Goal: Navigation & Orientation: Find specific page/section

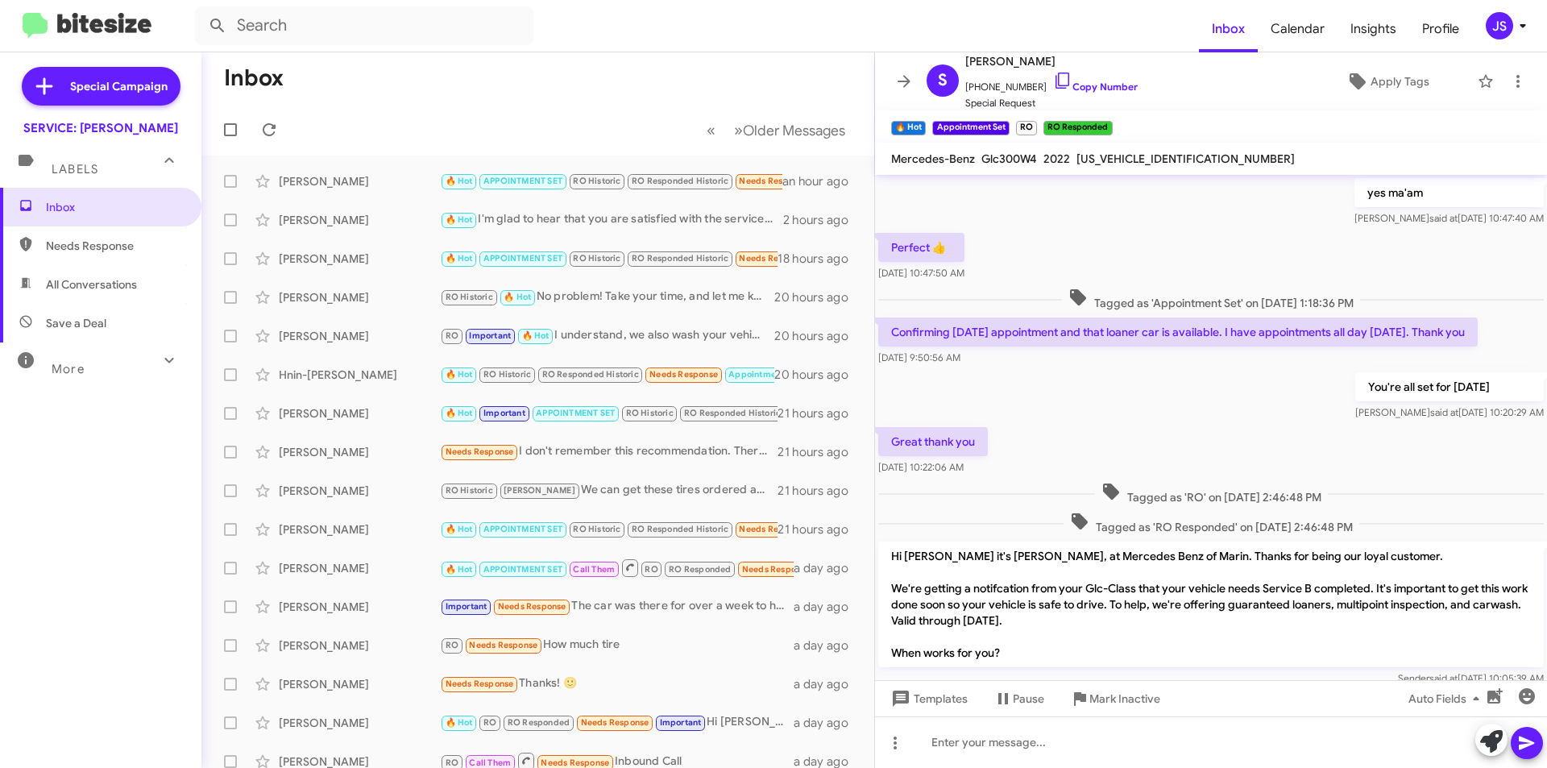
scroll to position [756, 0]
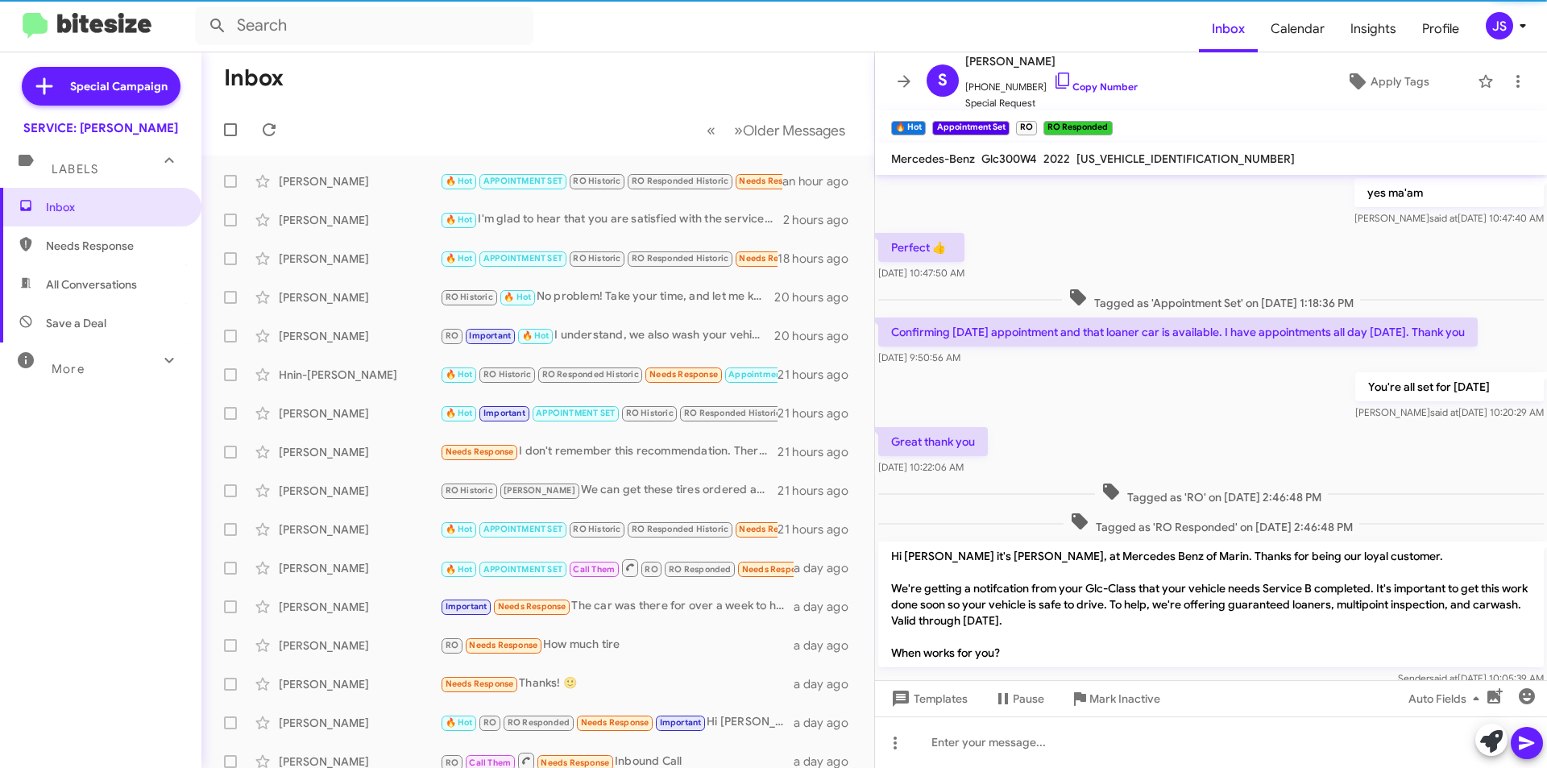
scroll to position [756, 0]
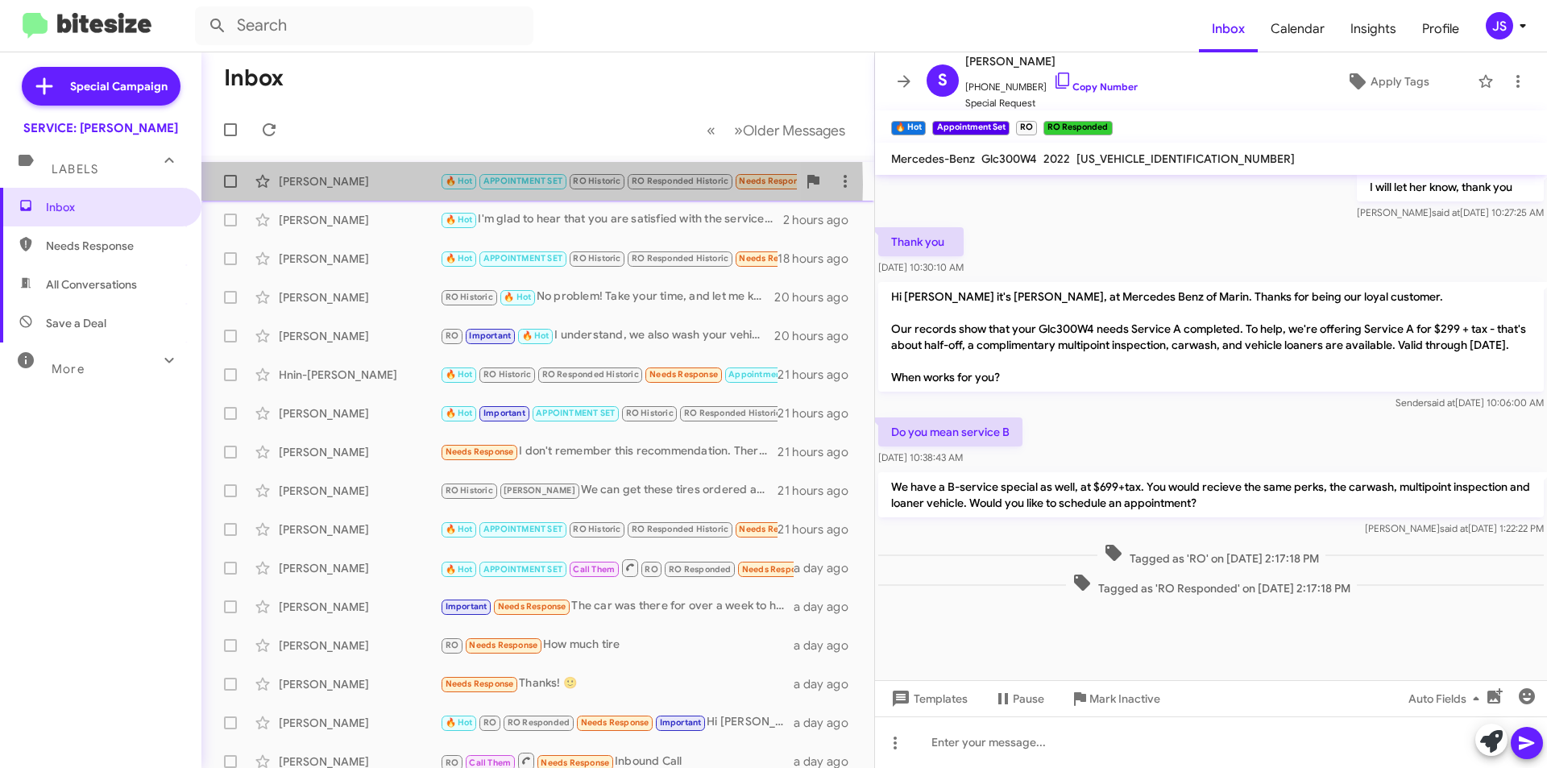
click at [320, 184] on div "[PERSON_NAME]" at bounding box center [359, 181] width 161 height 16
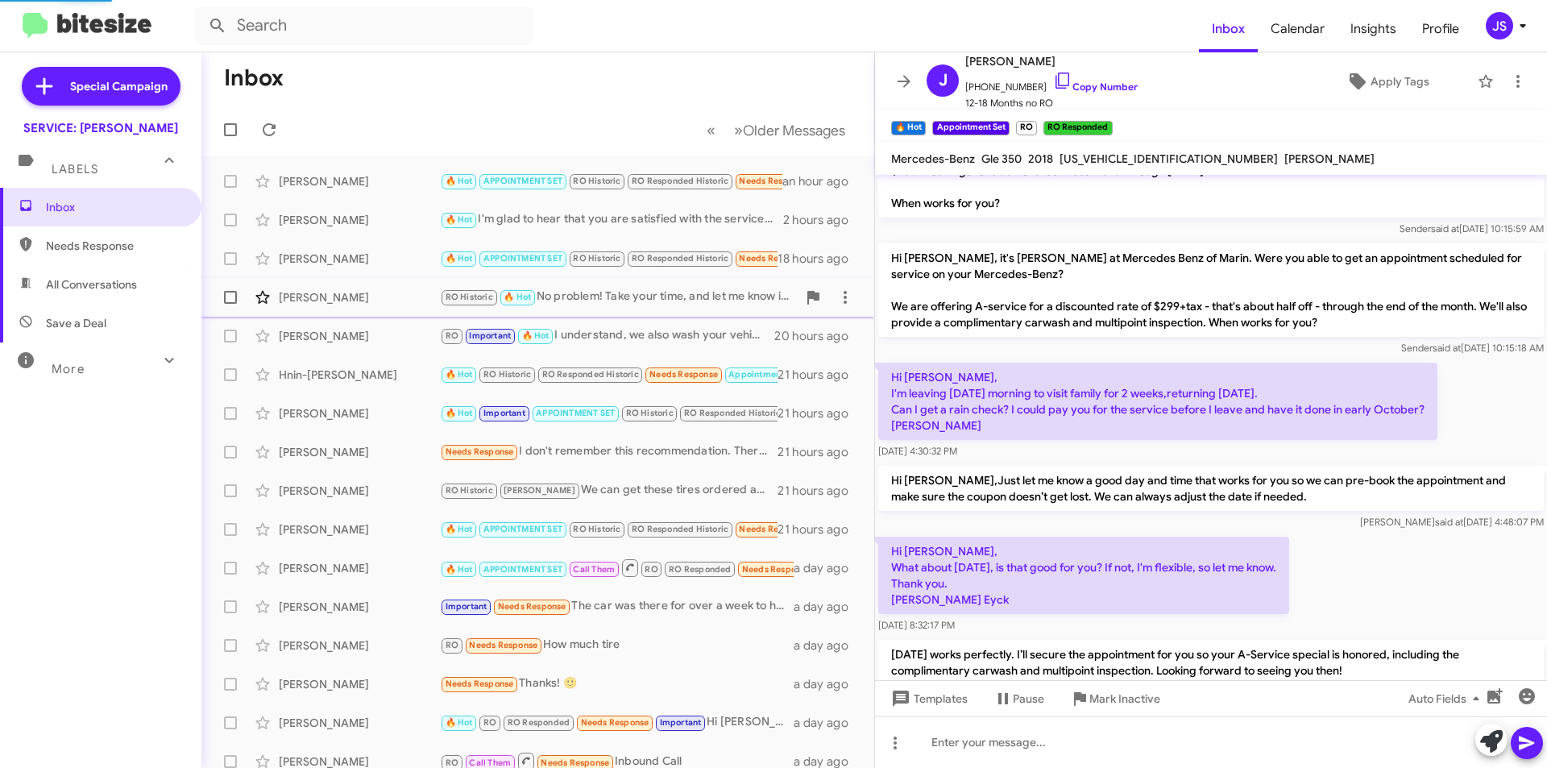
scroll to position [935, 0]
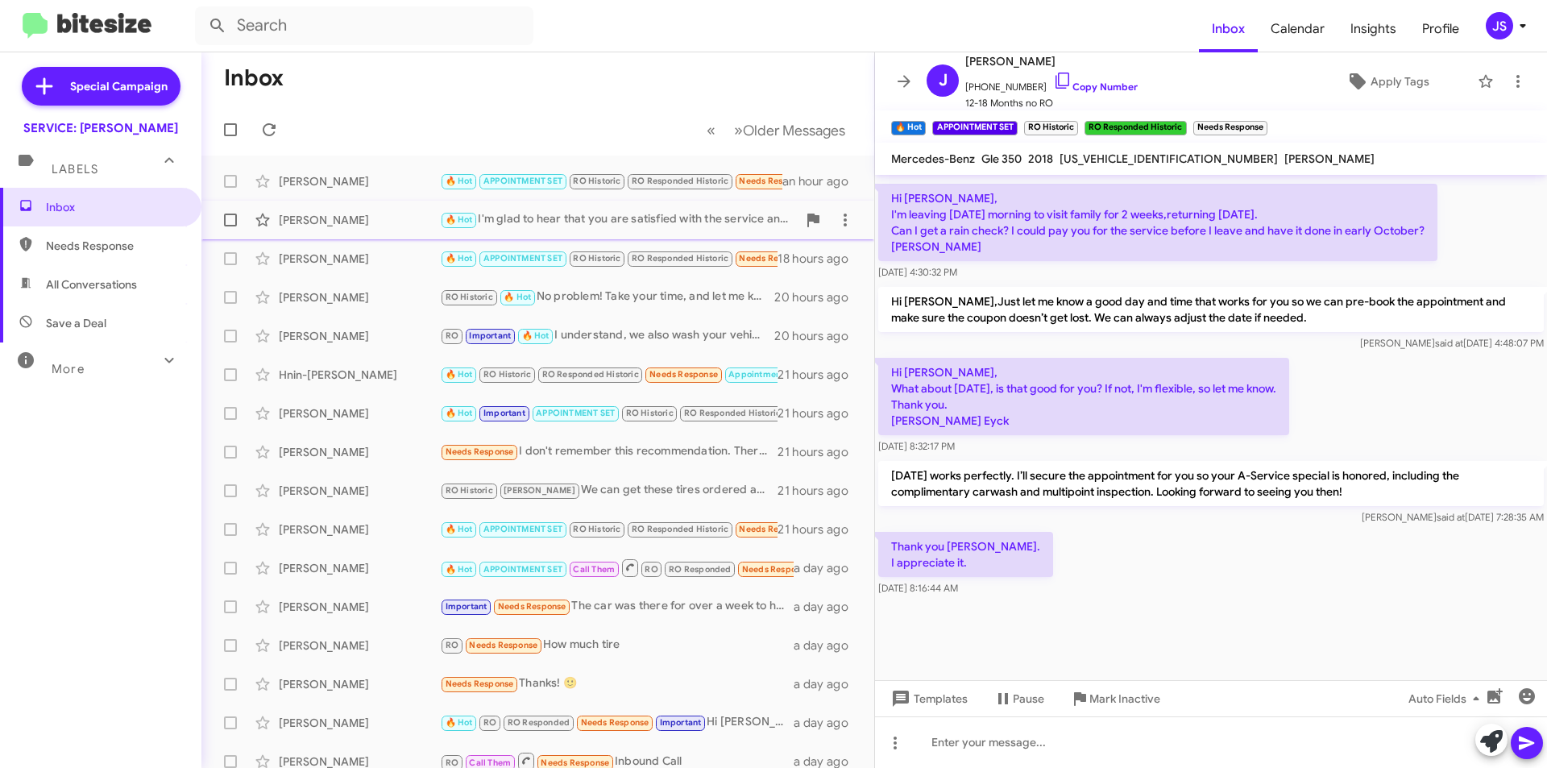
click at [392, 230] on div "[PERSON_NAME] 🔥 Hot I'm glad to hear that you are satisfied with the service an…" at bounding box center [537, 220] width 647 height 32
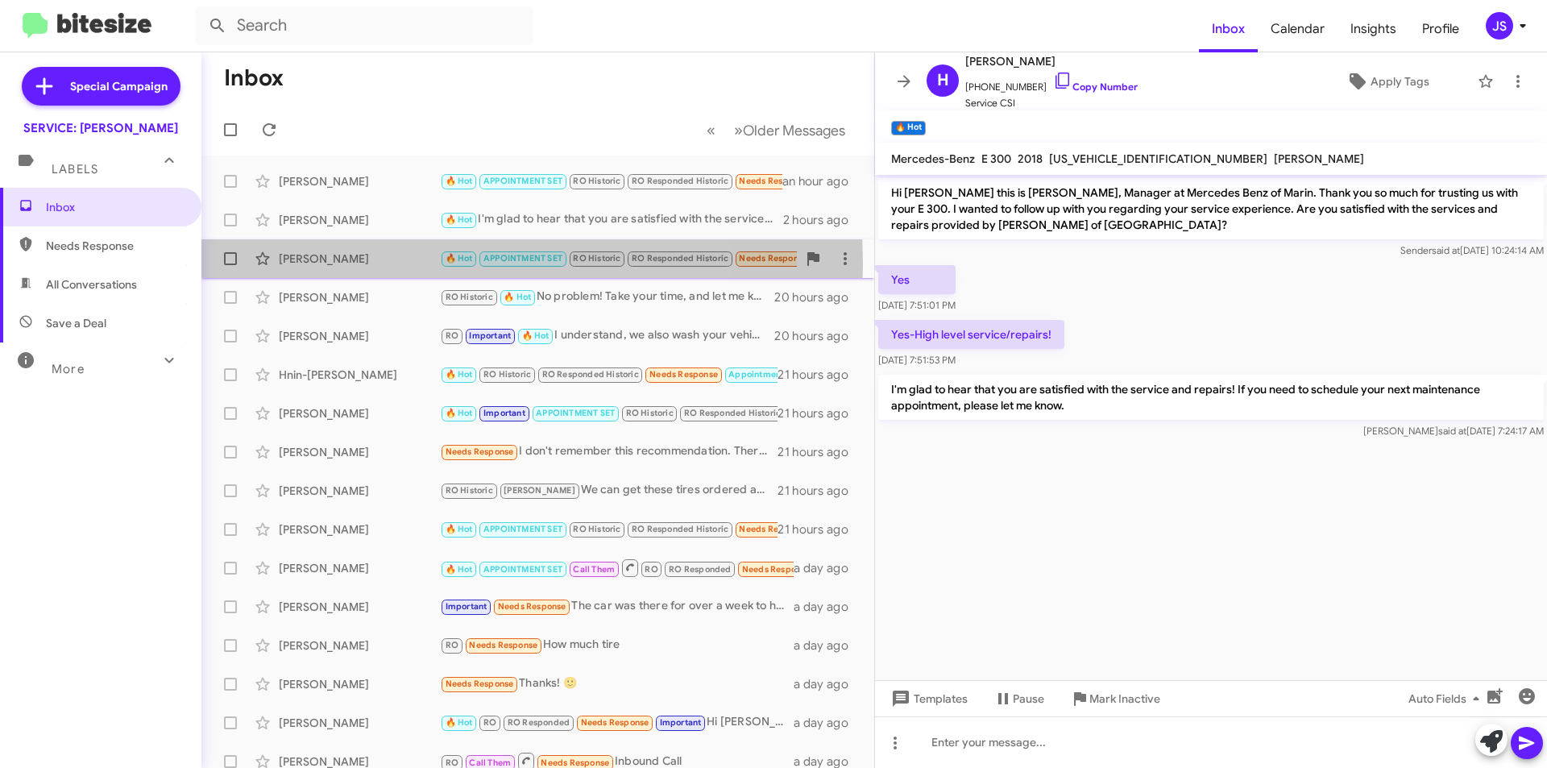
click at [387, 263] on div "[PERSON_NAME]" at bounding box center [359, 259] width 161 height 16
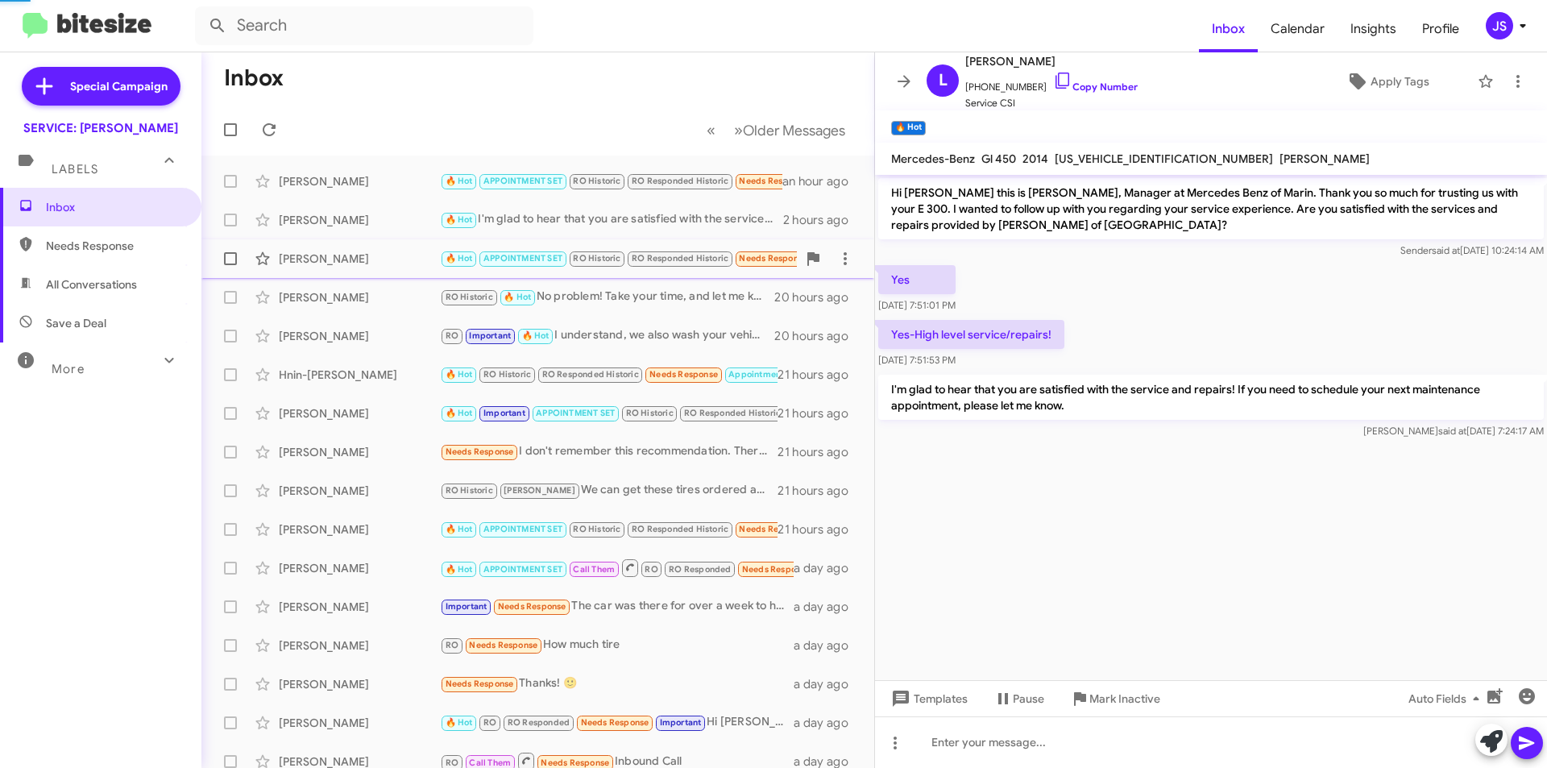
scroll to position [636, 0]
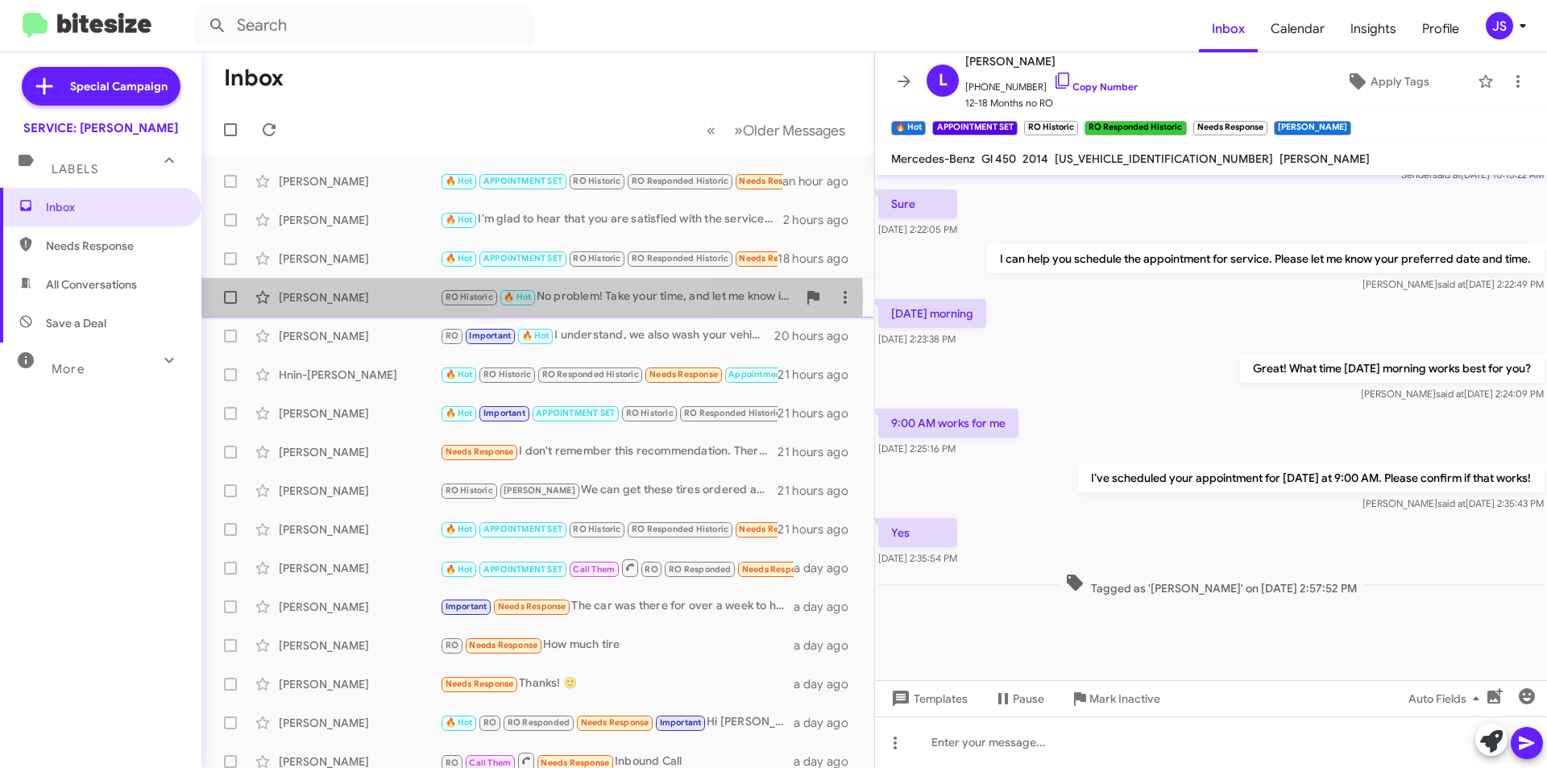
click at [377, 299] on div "[PERSON_NAME]" at bounding box center [359, 297] width 161 height 16
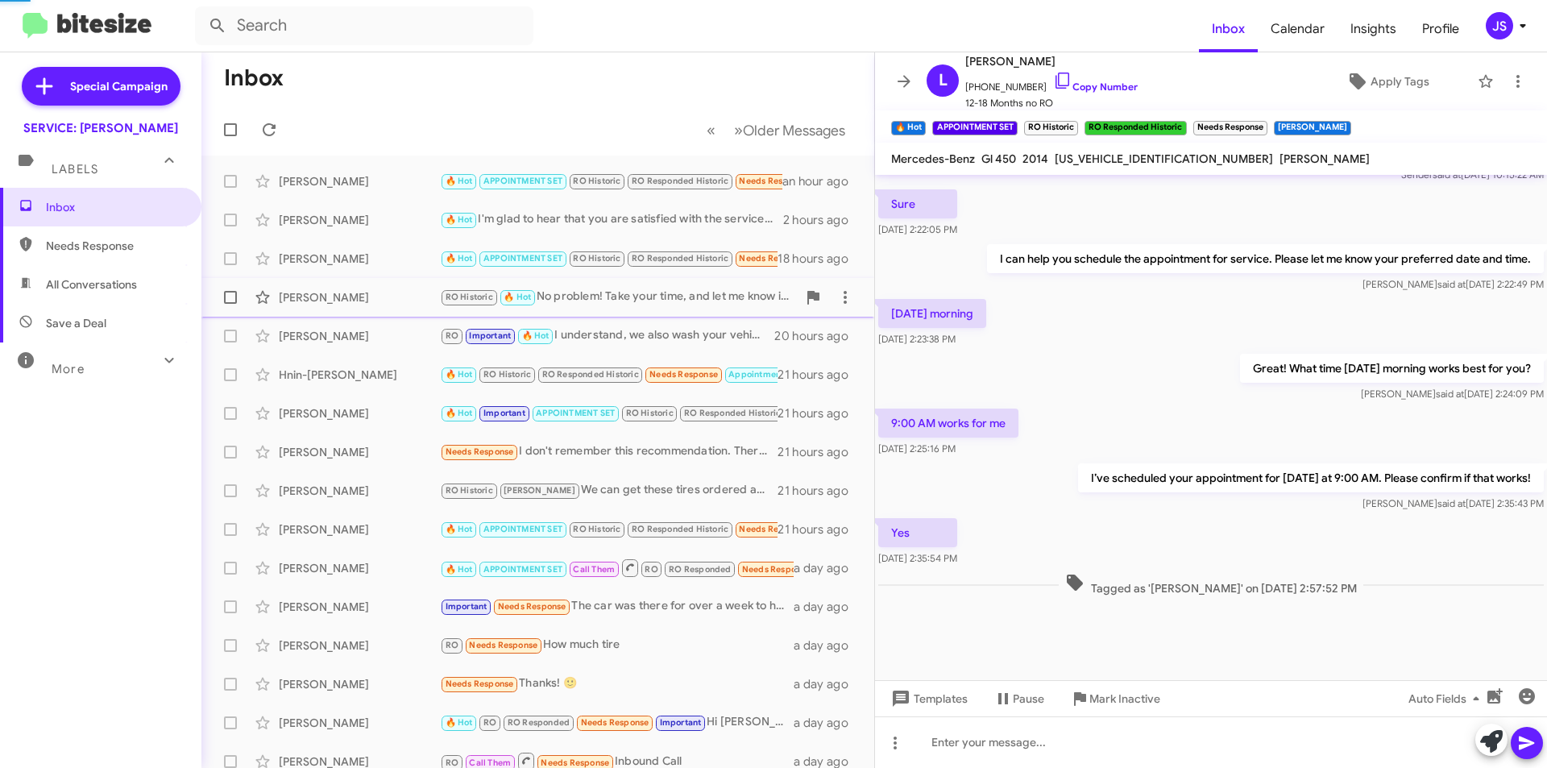
scroll to position [541, 0]
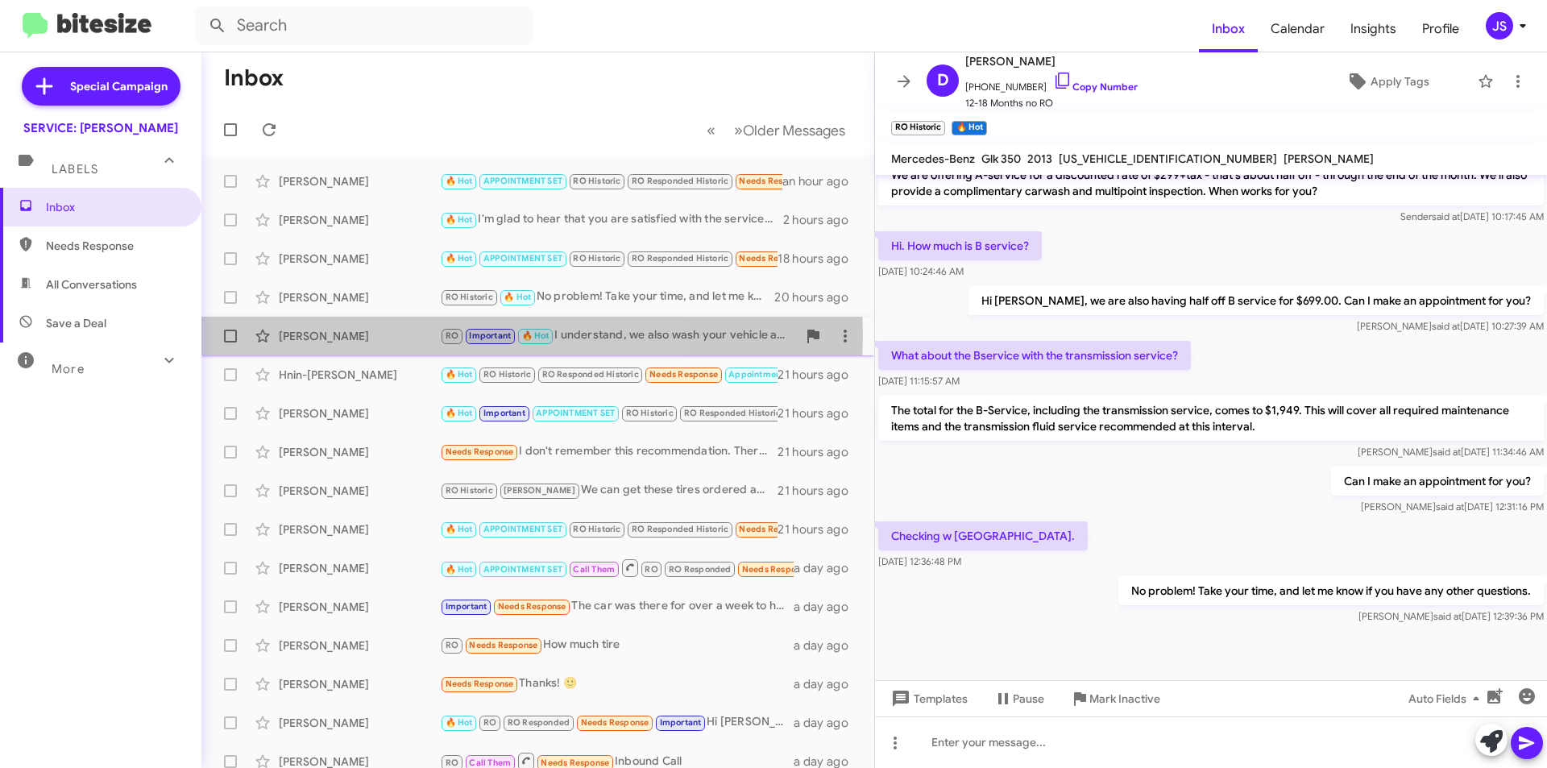
click at [364, 335] on div "[PERSON_NAME]" at bounding box center [359, 336] width 161 height 16
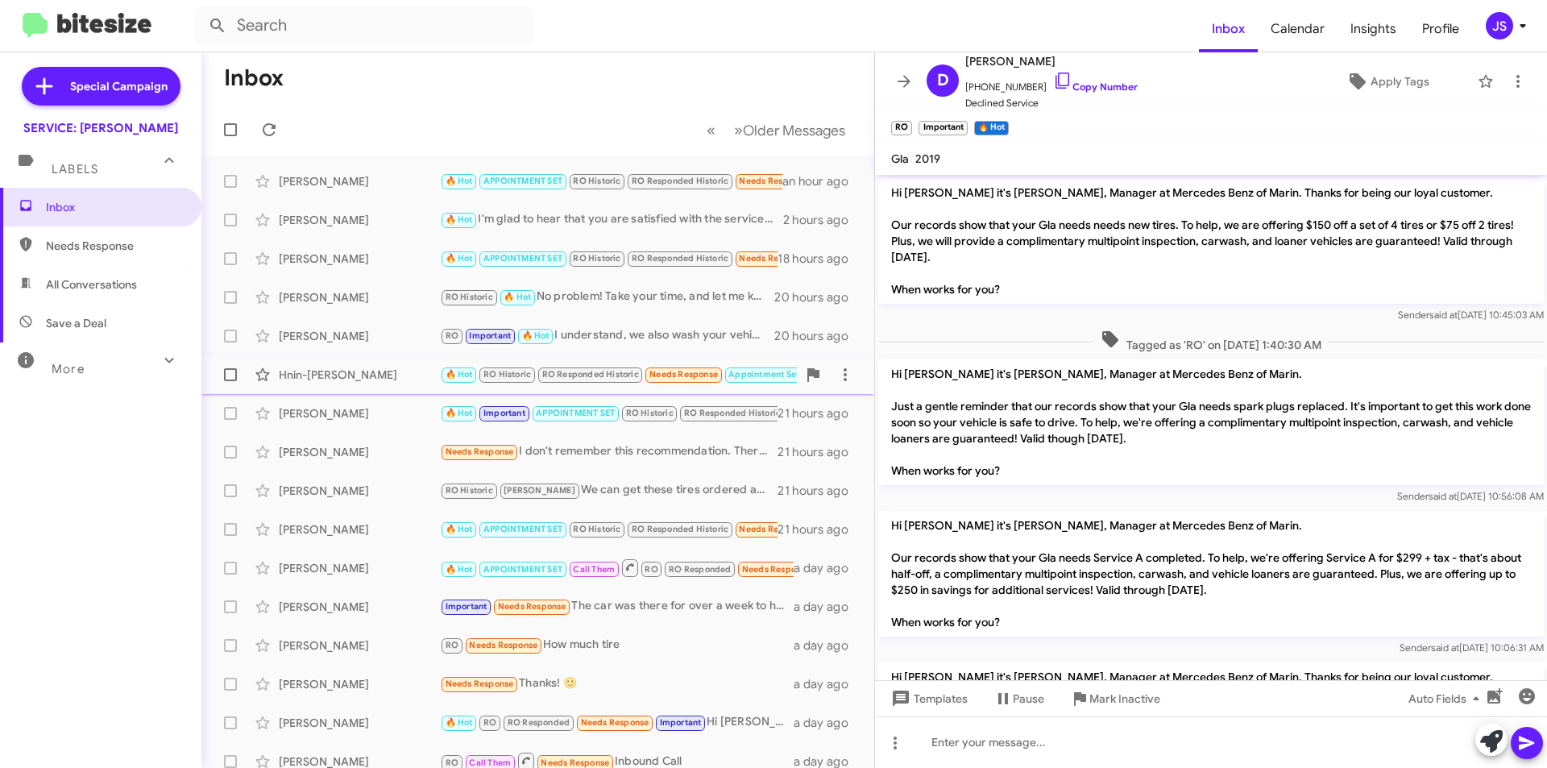
click at [372, 373] on div "Hnin-[PERSON_NAME]" at bounding box center [359, 375] width 161 height 16
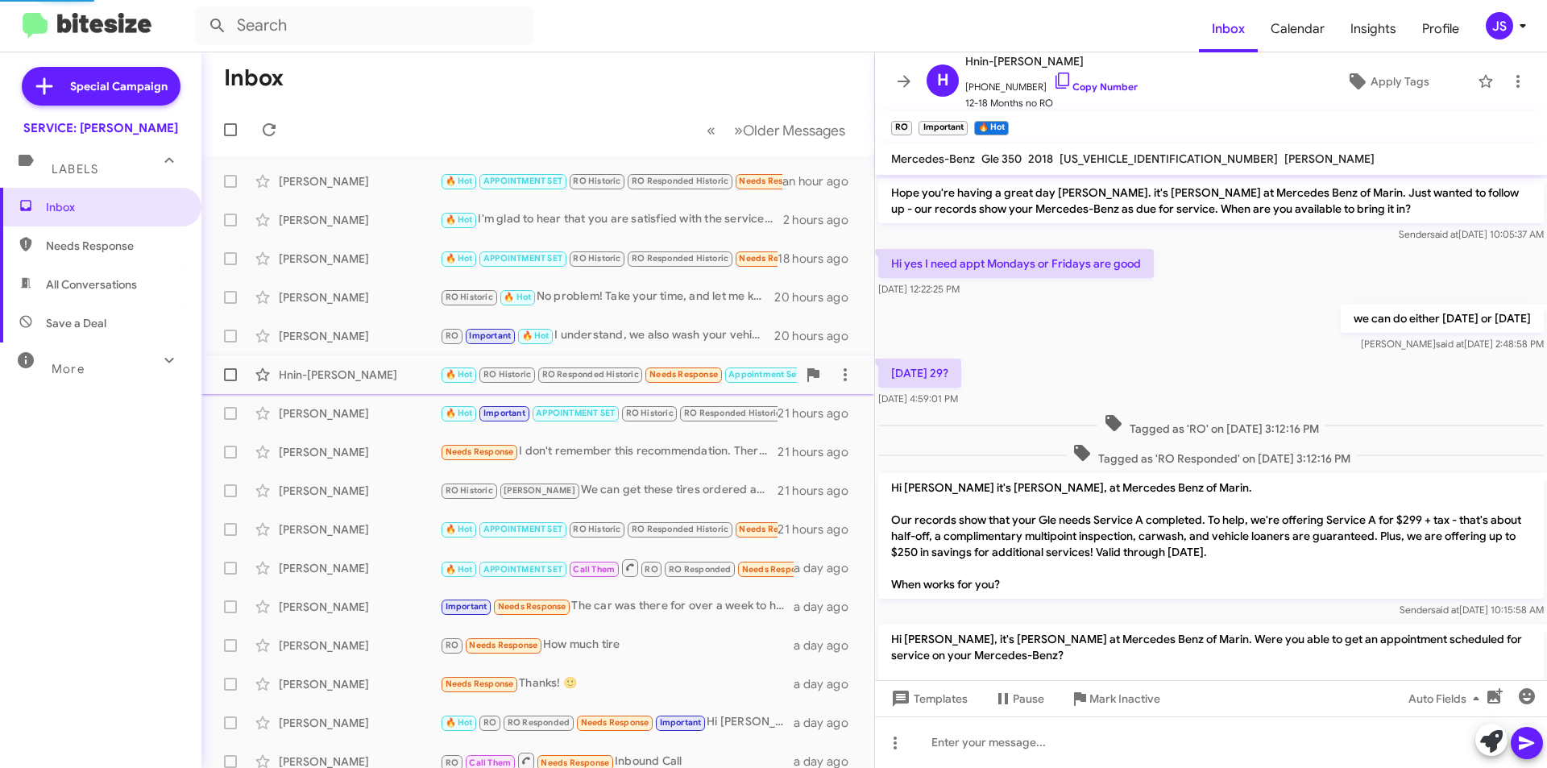
scroll to position [838, 0]
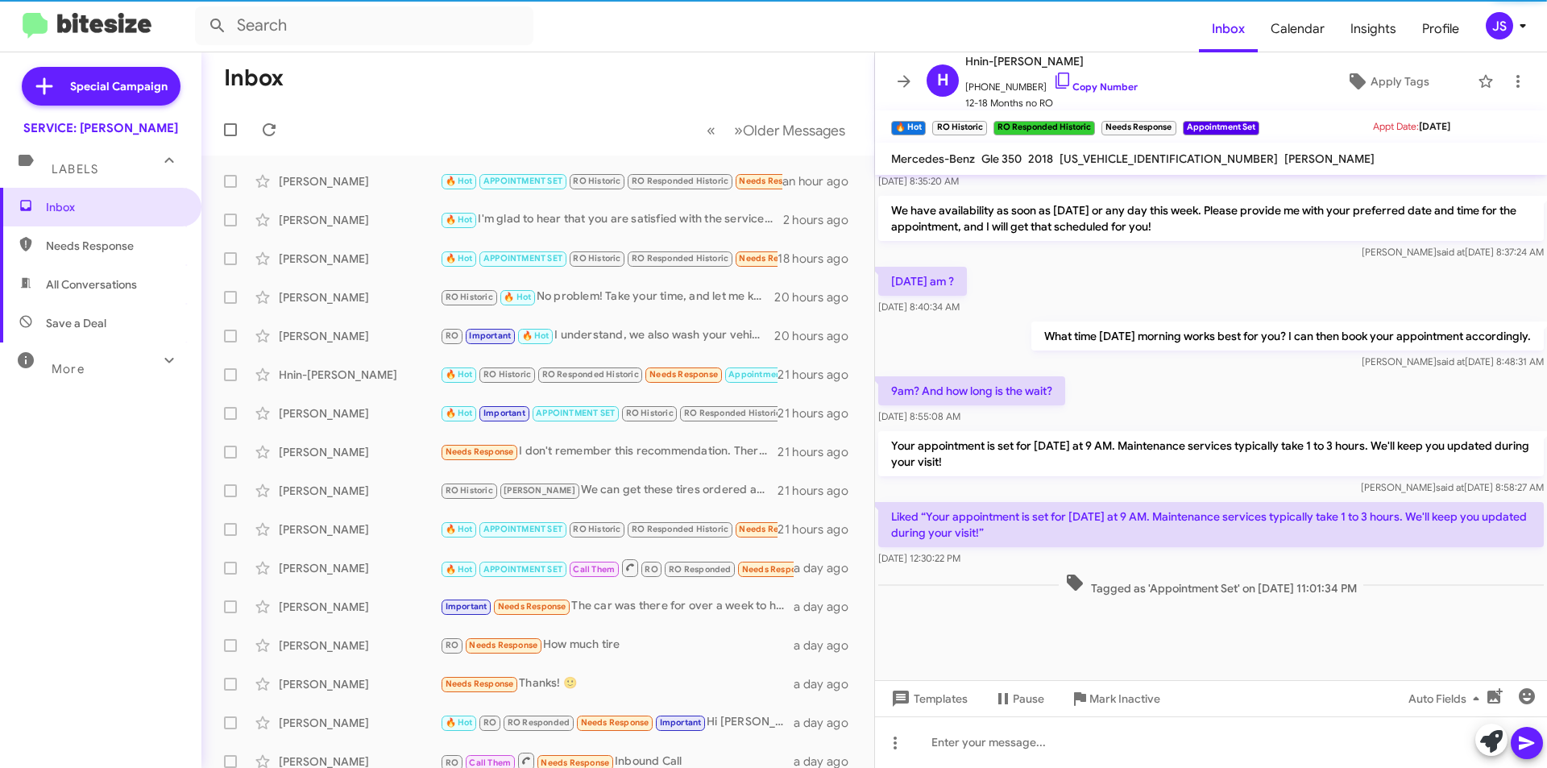
click at [63, 297] on span "All Conversations" at bounding box center [100, 284] width 201 height 39
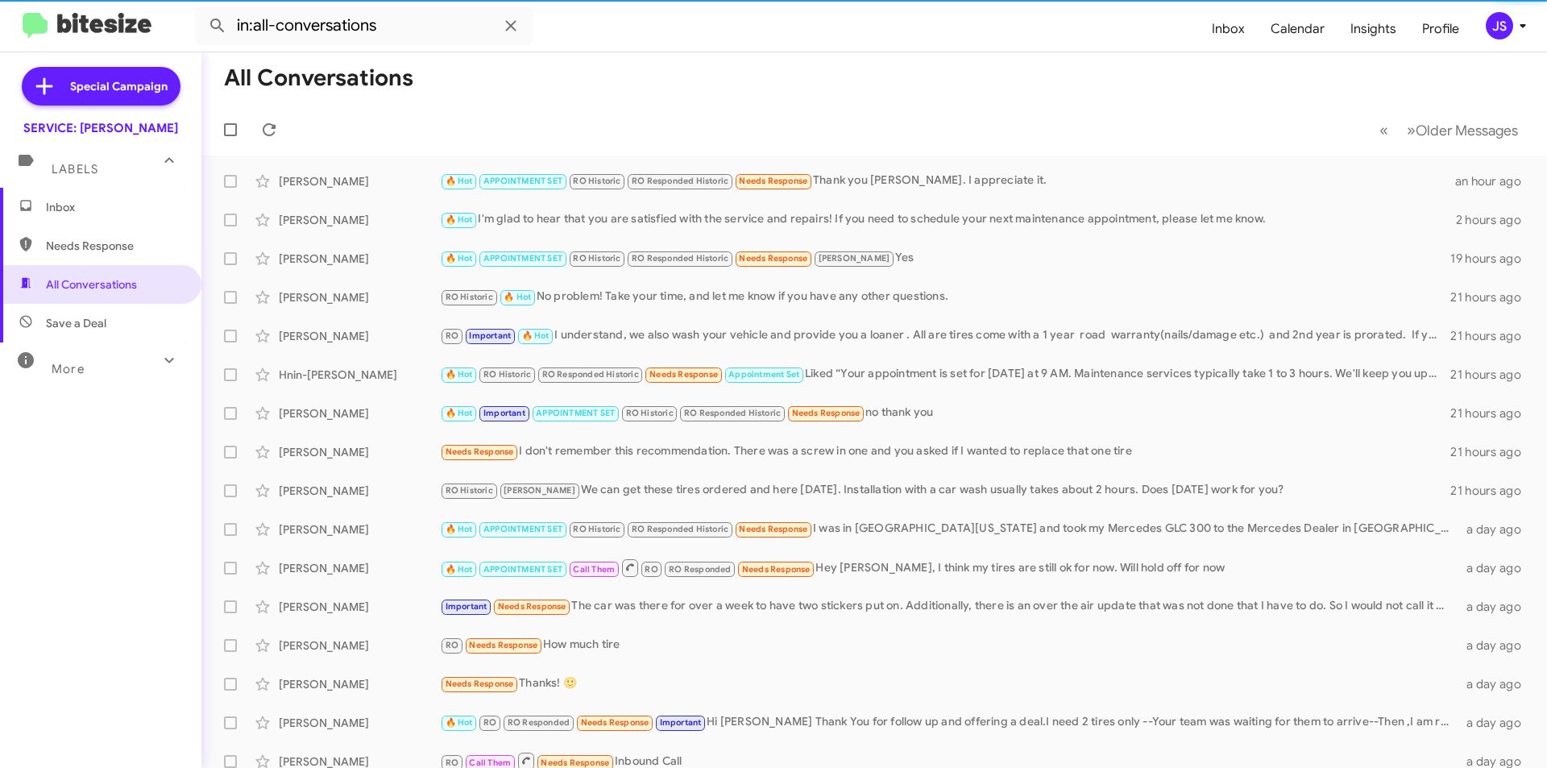
click at [64, 325] on span "Save a Deal" at bounding box center [76, 323] width 60 height 16
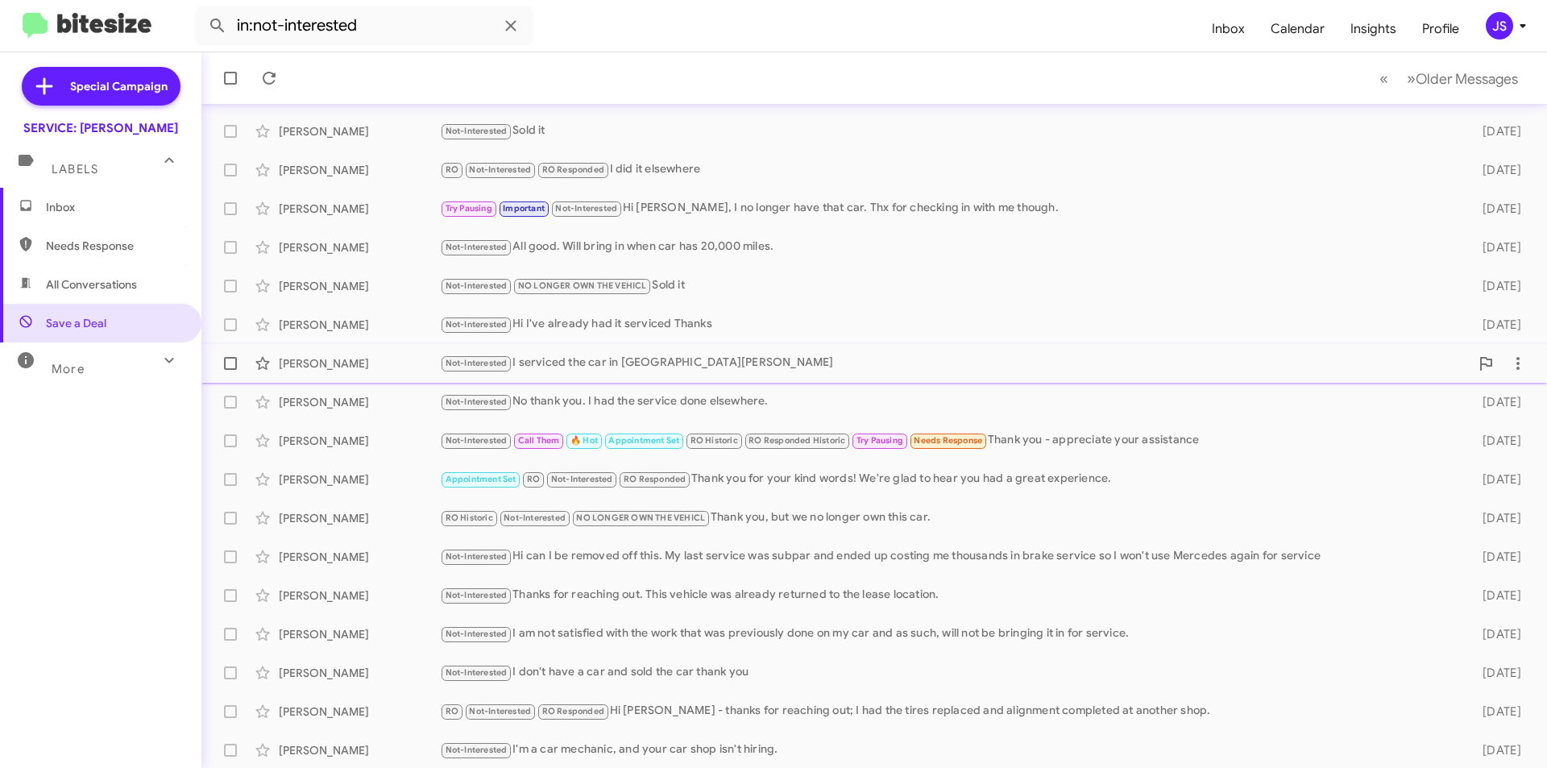
scroll to position [168, 0]
click at [167, 373] on div at bounding box center [169, 362] width 26 height 30
click at [93, 398] on span "Important" at bounding box center [100, 413] width 201 height 39
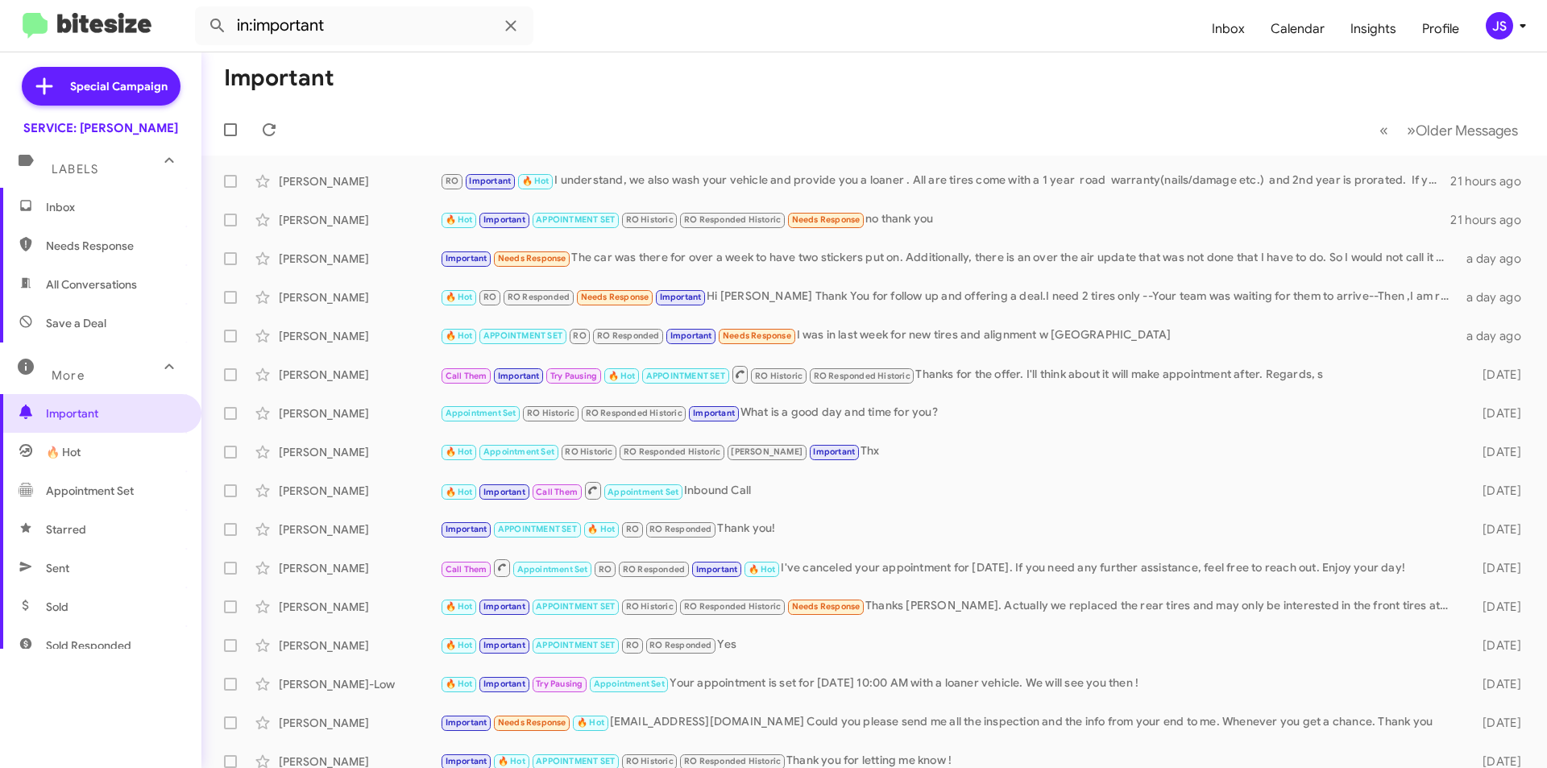
click at [83, 483] on span "Appointment Set" at bounding box center [90, 491] width 88 height 16
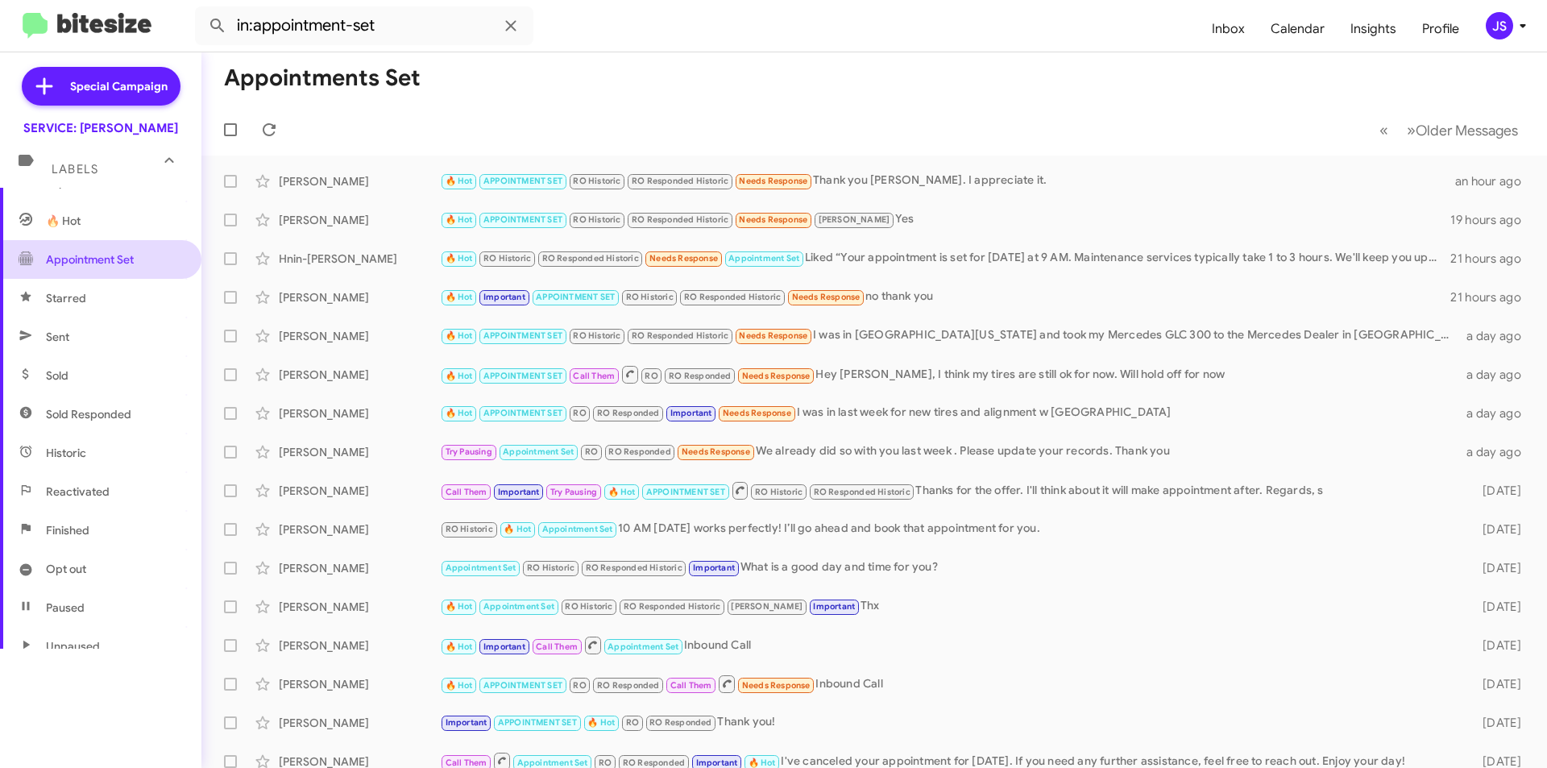
scroll to position [242, 0]
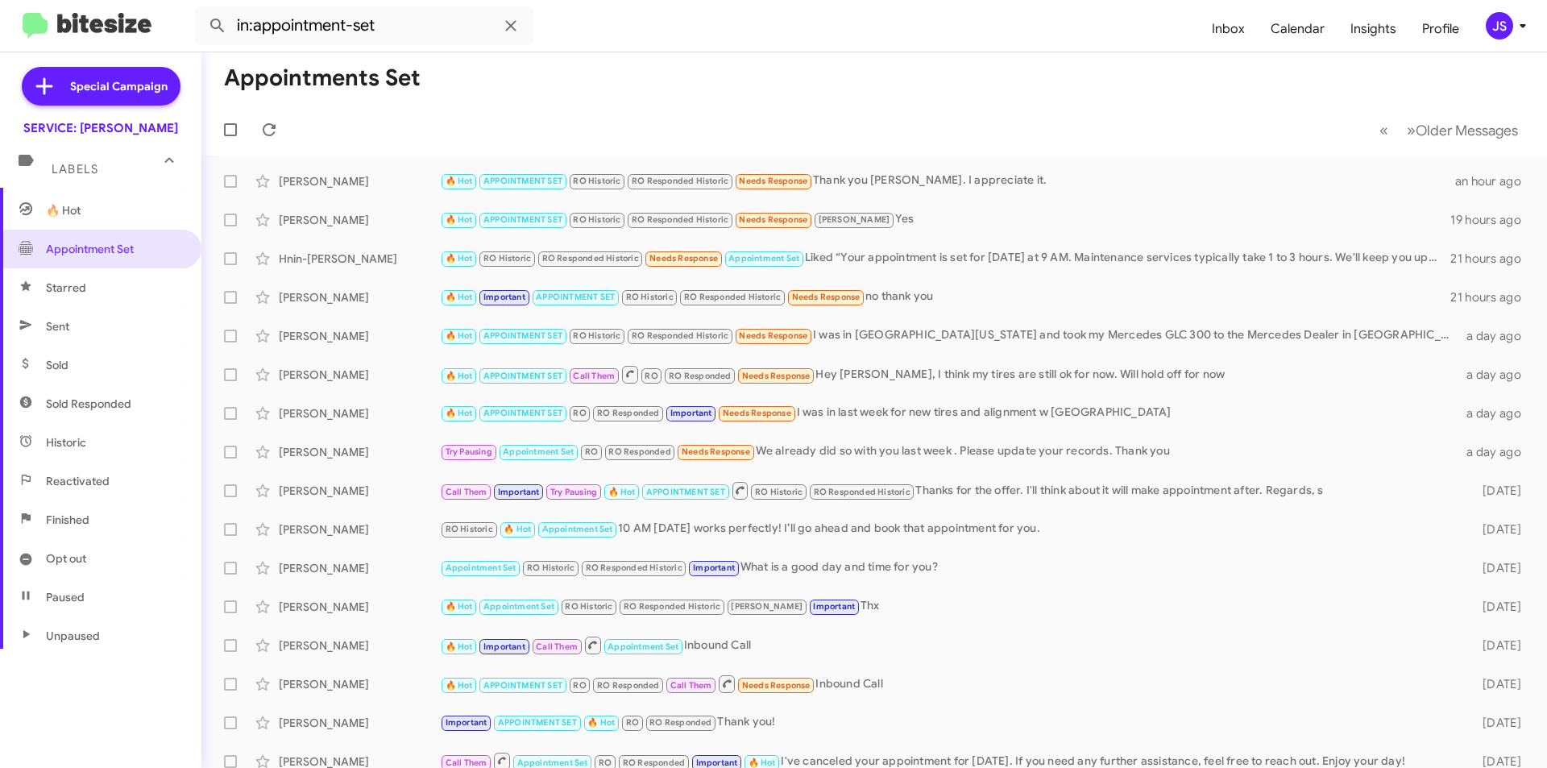
click at [56, 334] on span "Sent" at bounding box center [100, 326] width 201 height 39
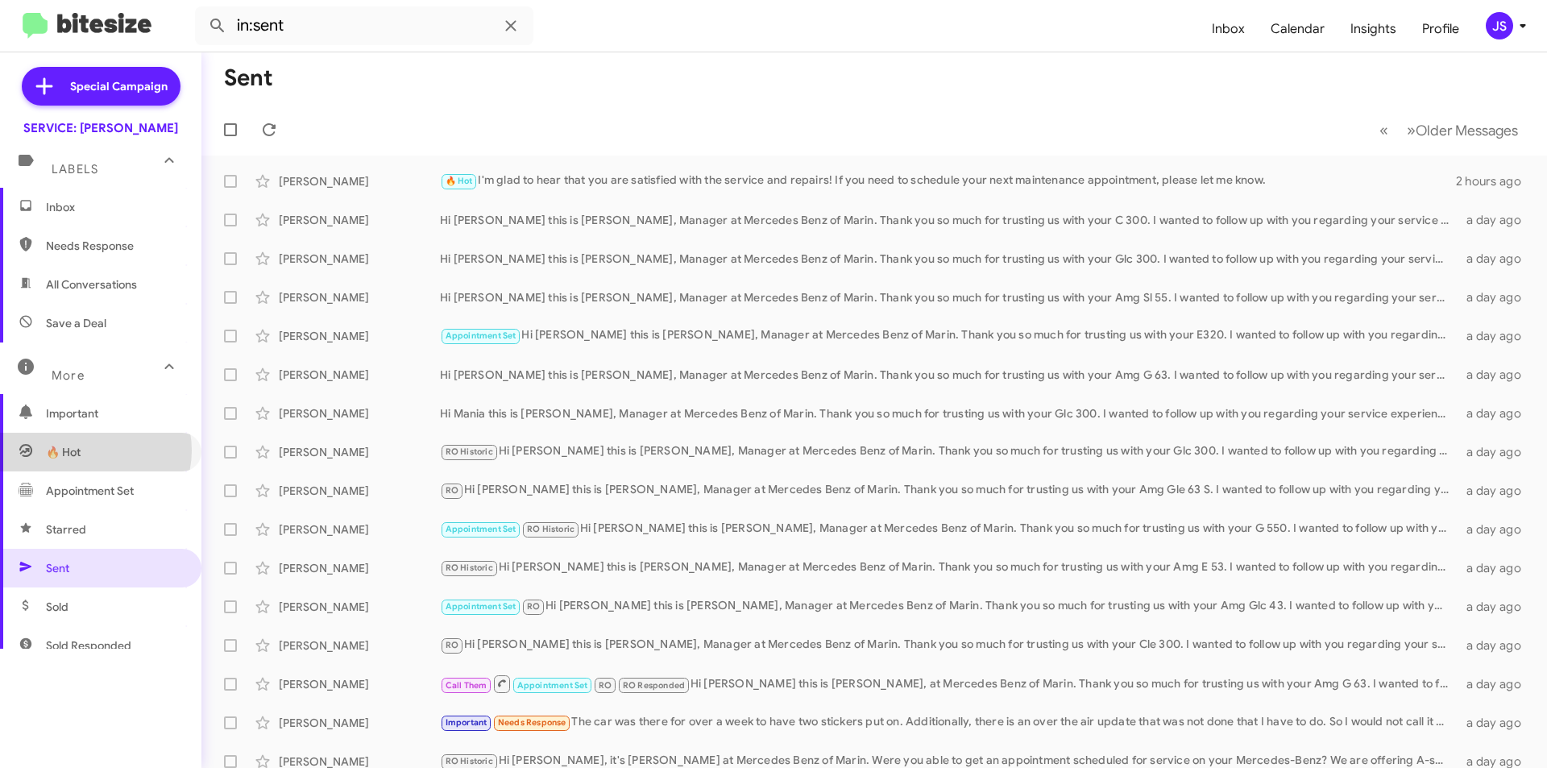
click at [91, 450] on span "🔥 Hot" at bounding box center [100, 452] width 201 height 39
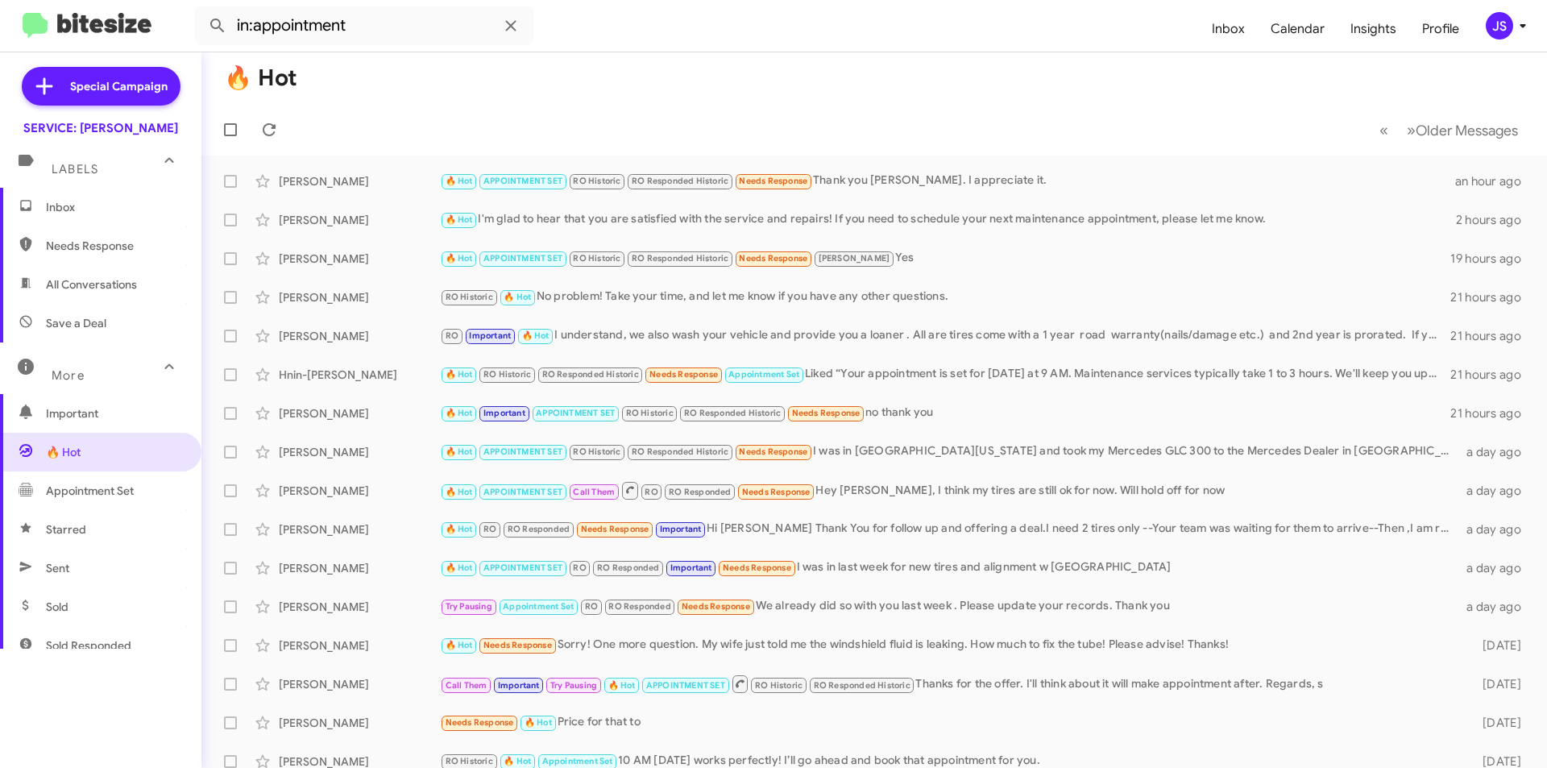
click at [114, 383] on div "More" at bounding box center [84, 369] width 143 height 30
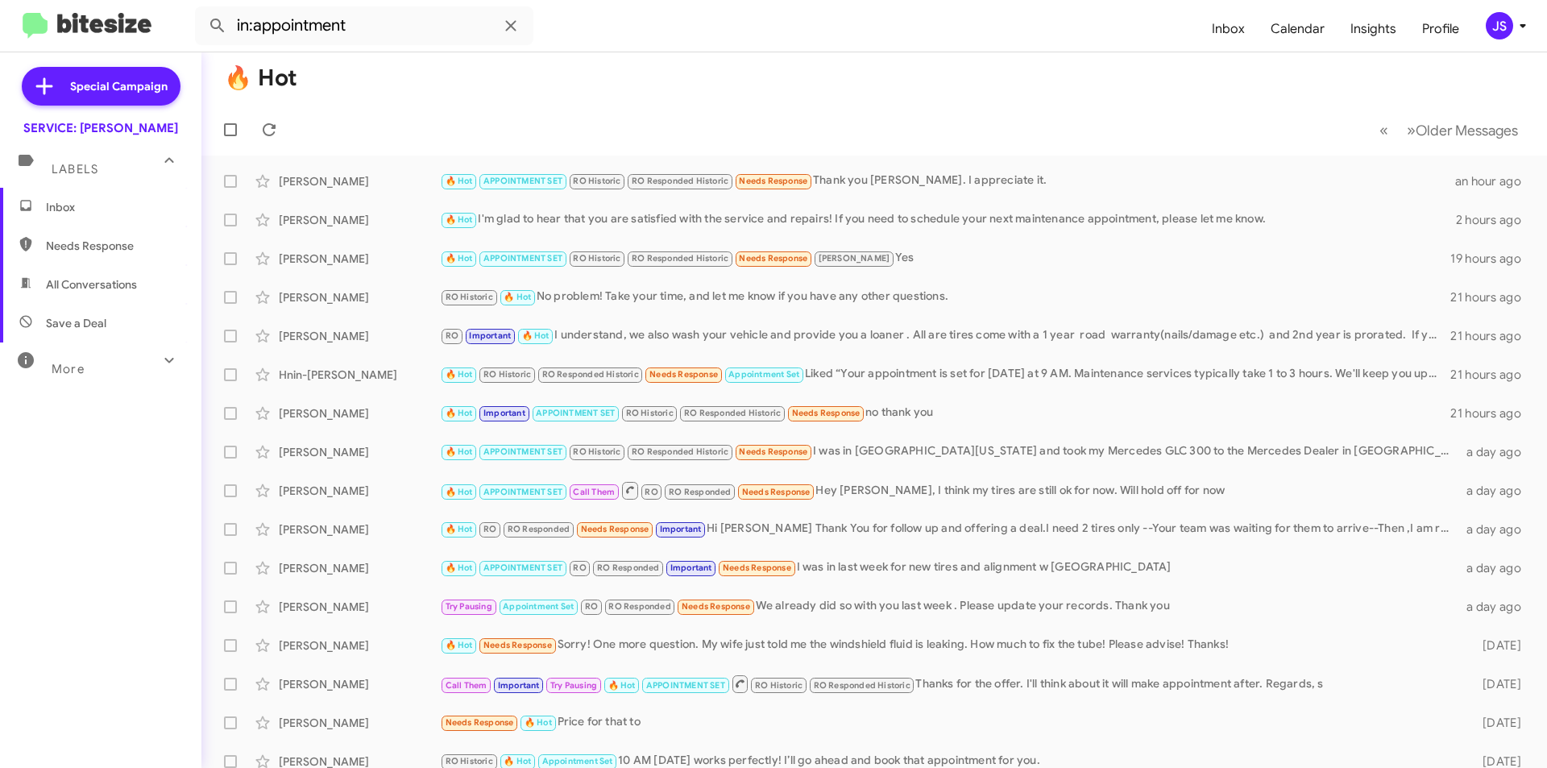
click at [114, 383] on div "Inbox Needs Response All Conversations Save a Deal More Important 🔥 Hot Appoint…" at bounding box center [100, 418] width 201 height 461
click at [119, 371] on div "More" at bounding box center [84, 362] width 143 height 30
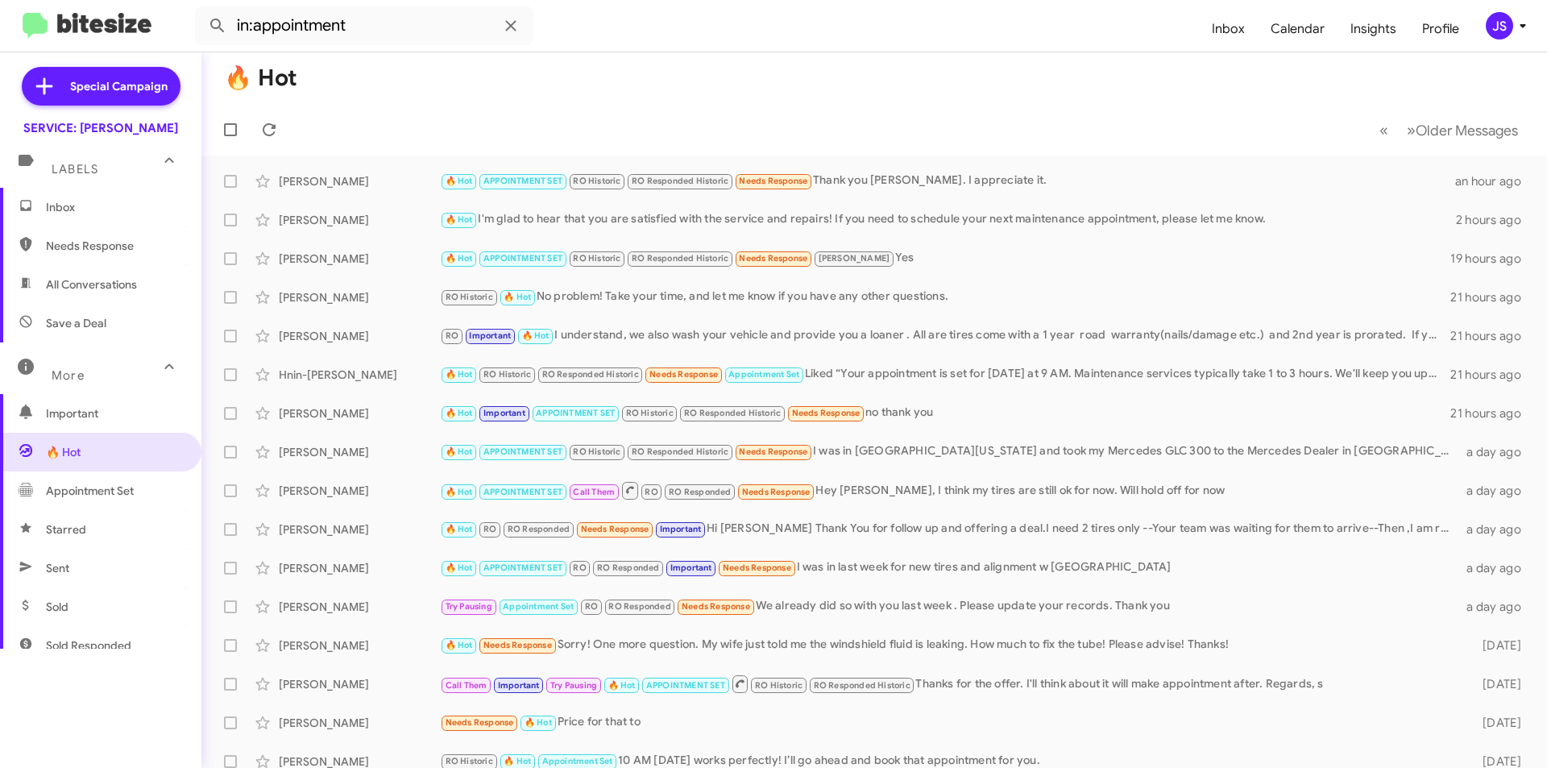
click at [124, 250] on span "Needs Response" at bounding box center [114, 246] width 137 height 16
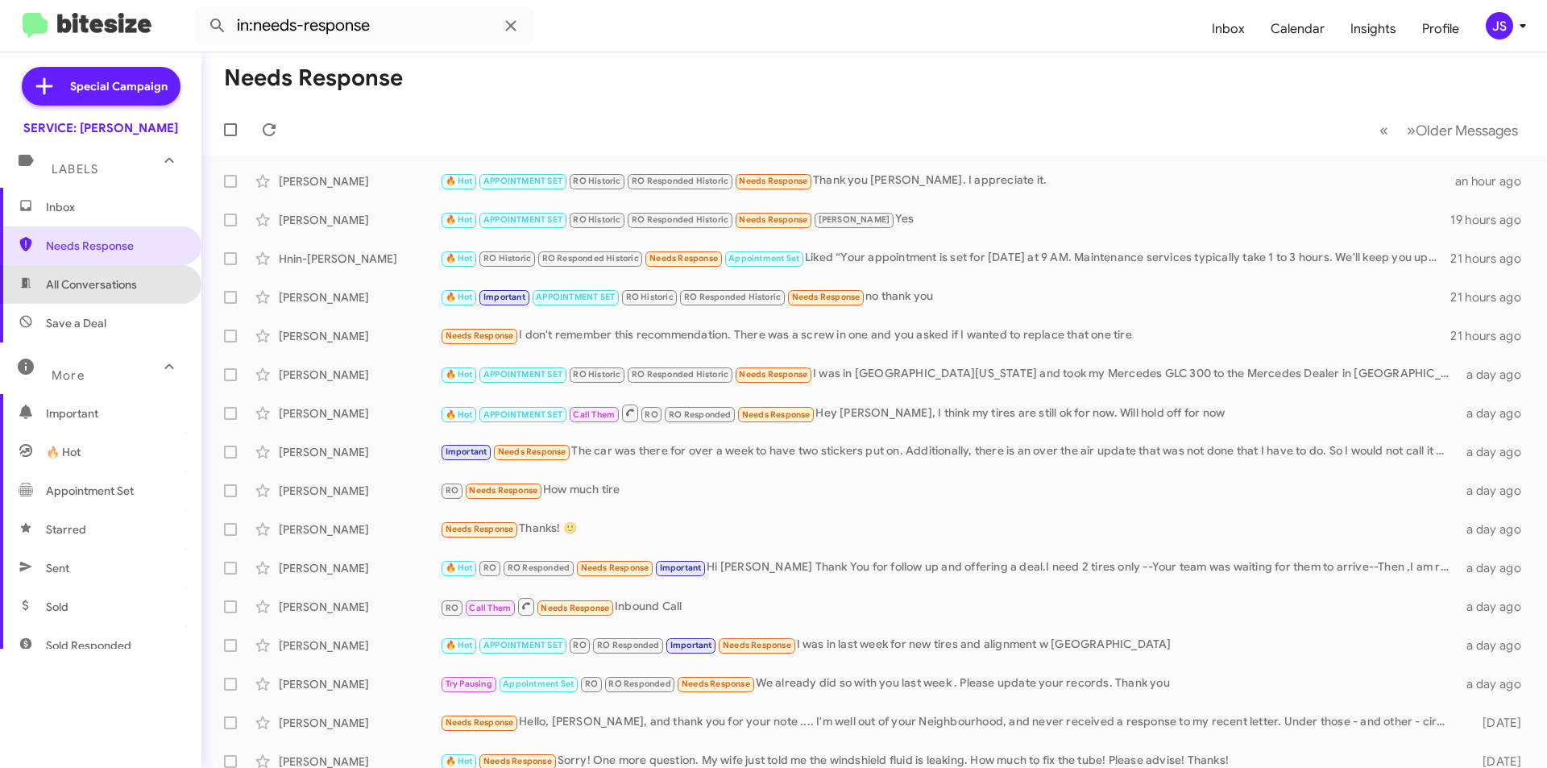
click at [118, 296] on span "All Conversations" at bounding box center [100, 284] width 201 height 39
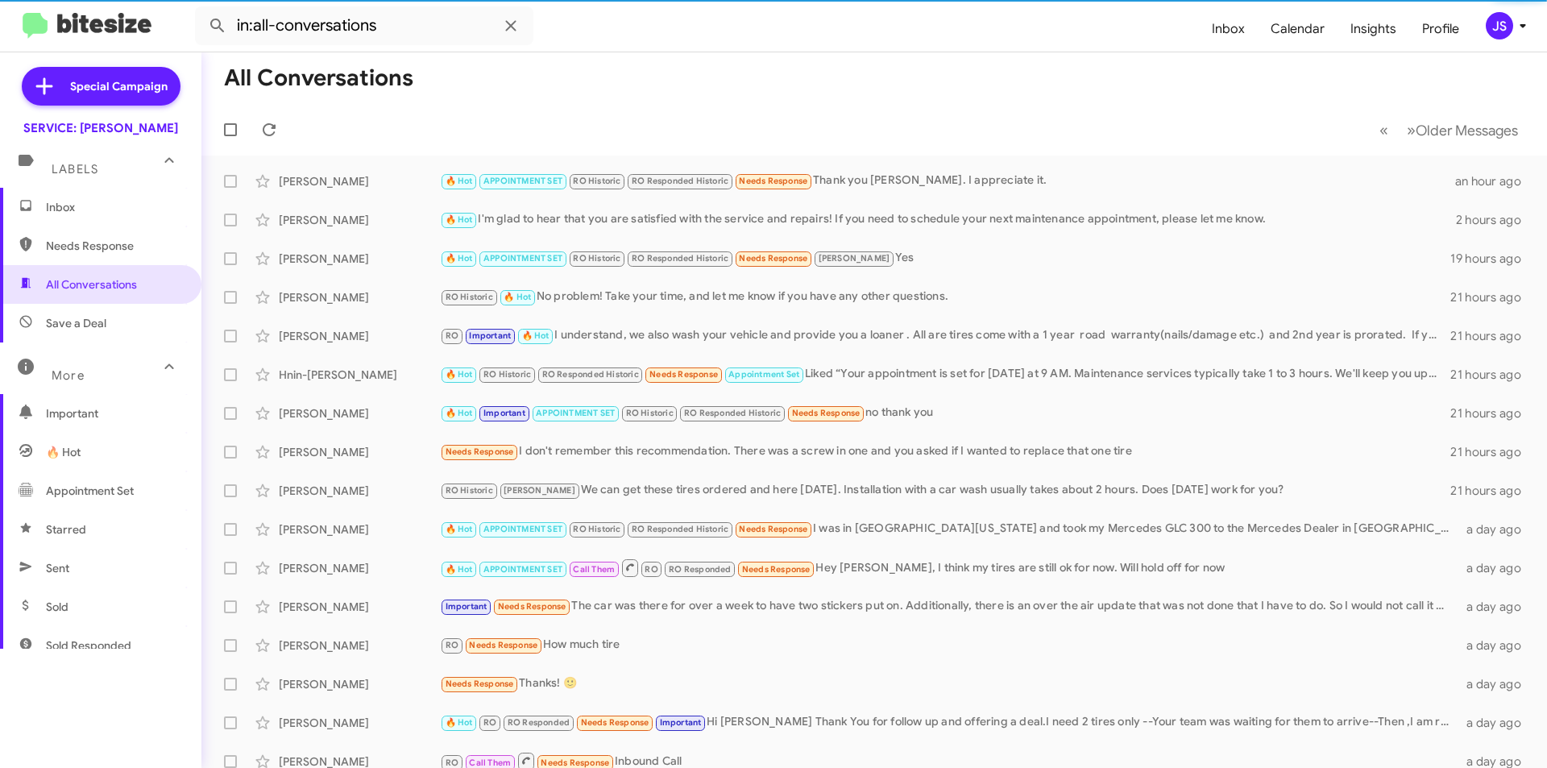
click at [114, 329] on span "Save a Deal" at bounding box center [100, 323] width 201 height 39
type input "in:not-interested"
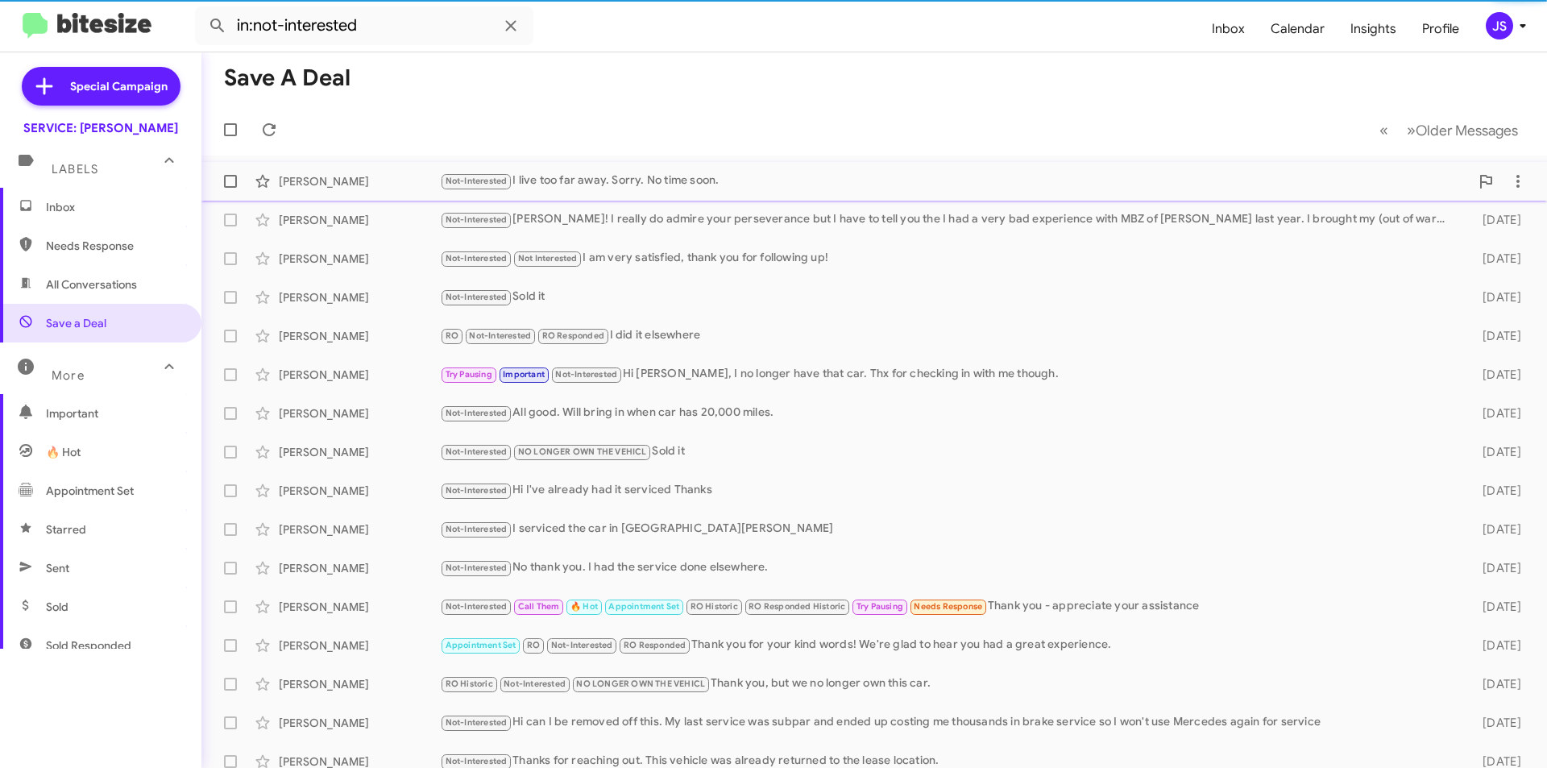
click at [354, 185] on div "[PERSON_NAME]" at bounding box center [359, 181] width 161 height 16
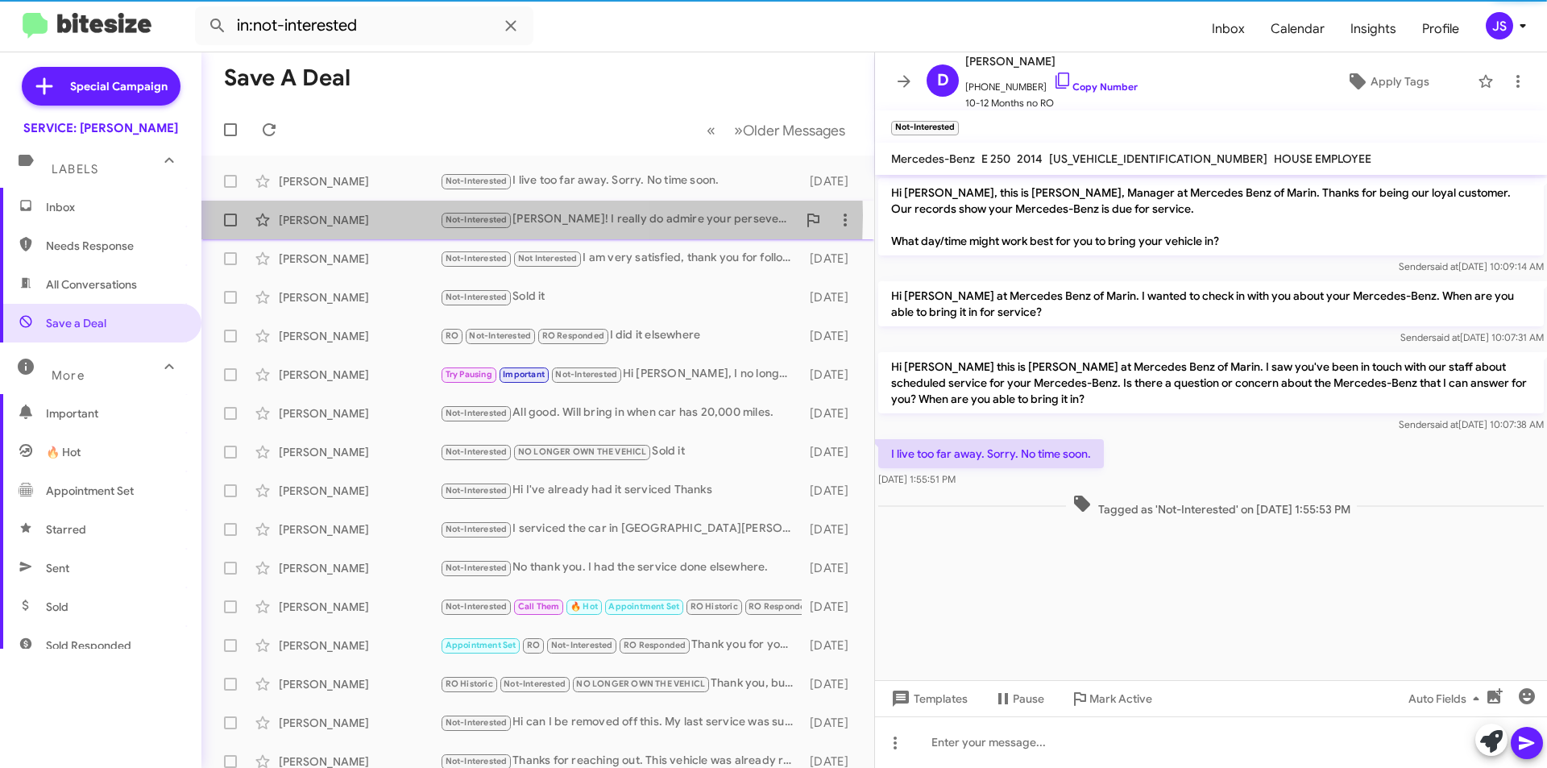
click at [346, 215] on div "[PERSON_NAME]" at bounding box center [359, 220] width 161 height 16
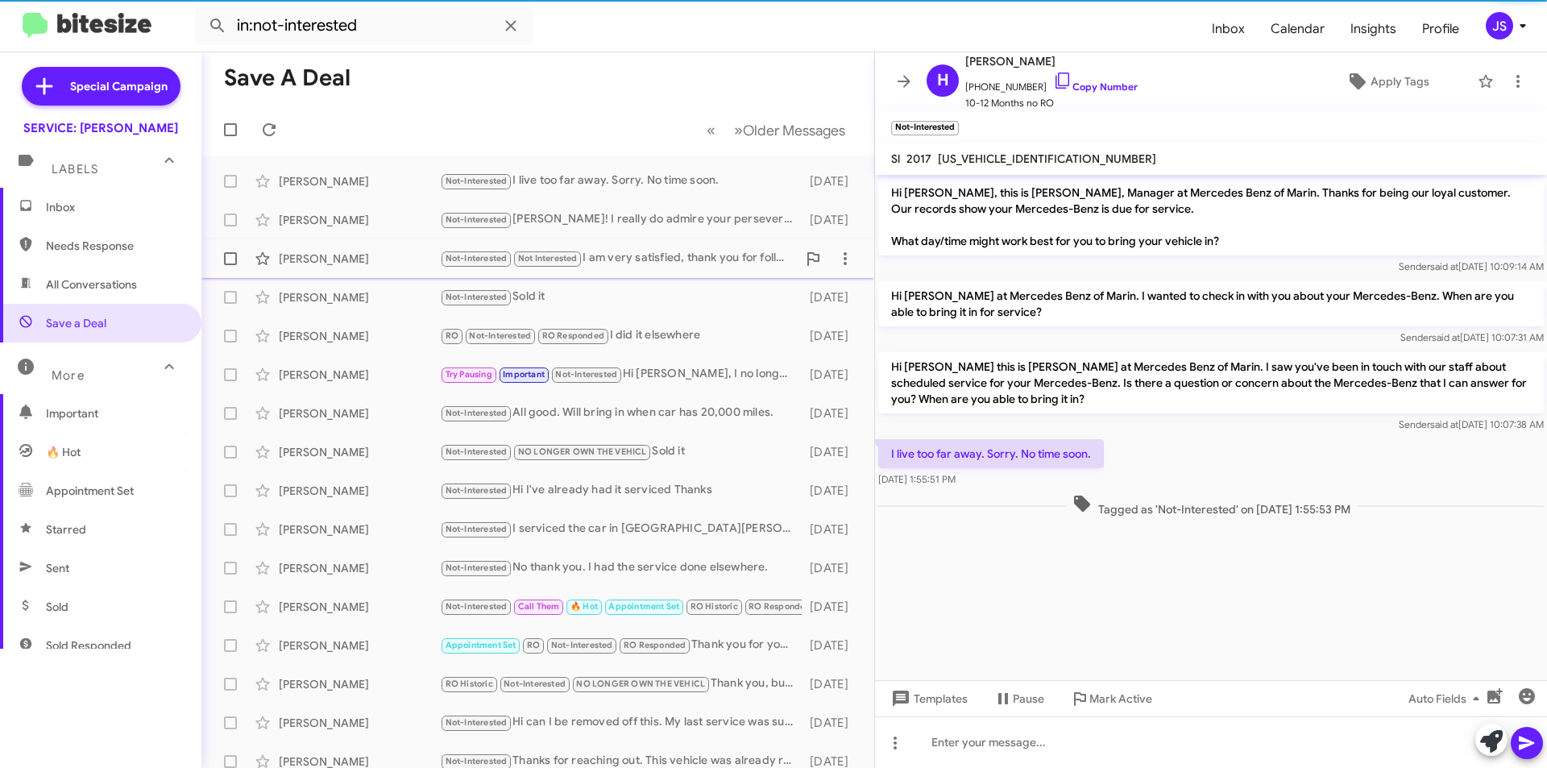
scroll to position [2102, 0]
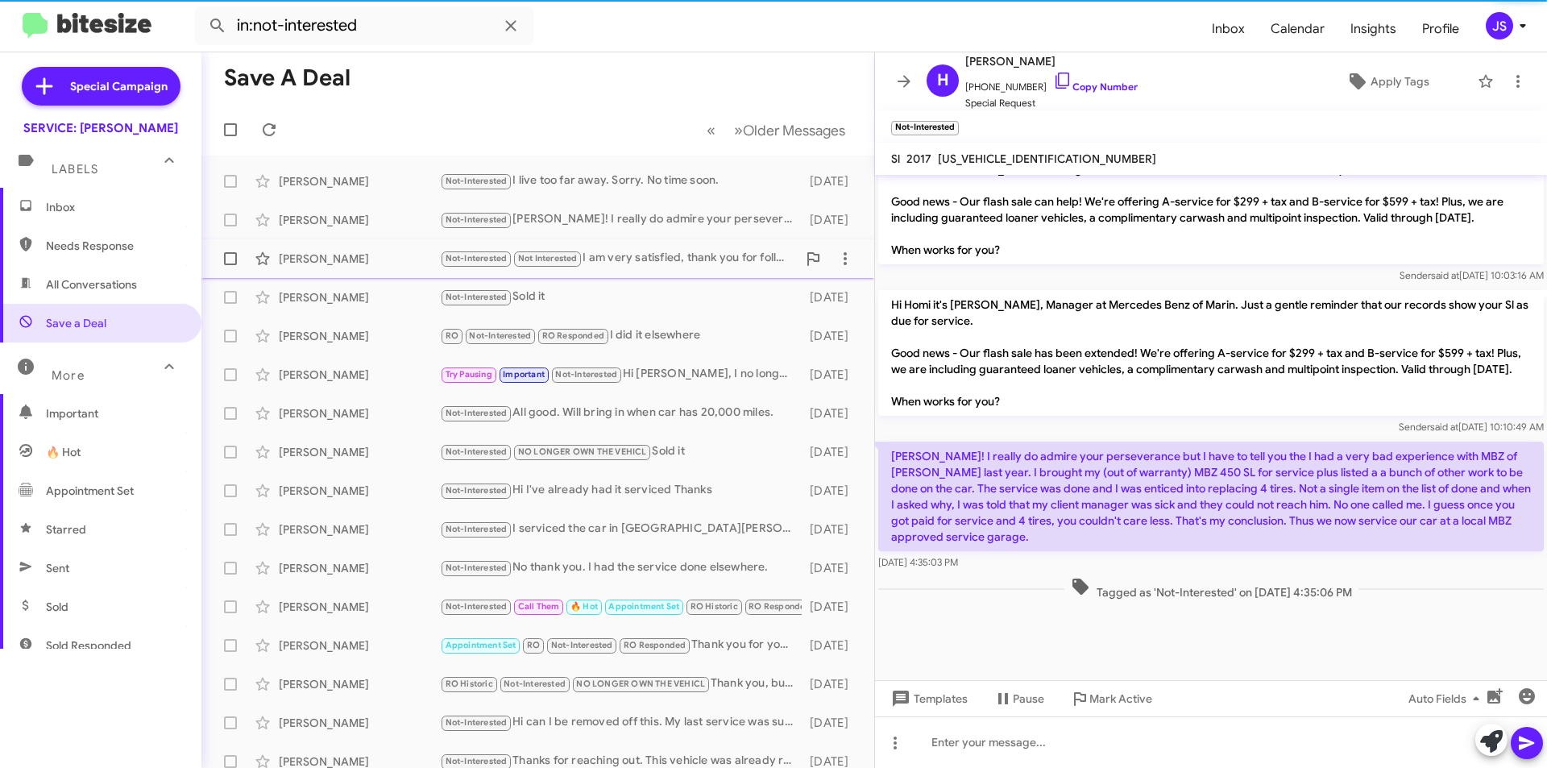
click at [338, 241] on span "[PERSON_NAME] Not-Interested Not Interested I am very satisfied, thank you for …" at bounding box center [537, 258] width 673 height 39
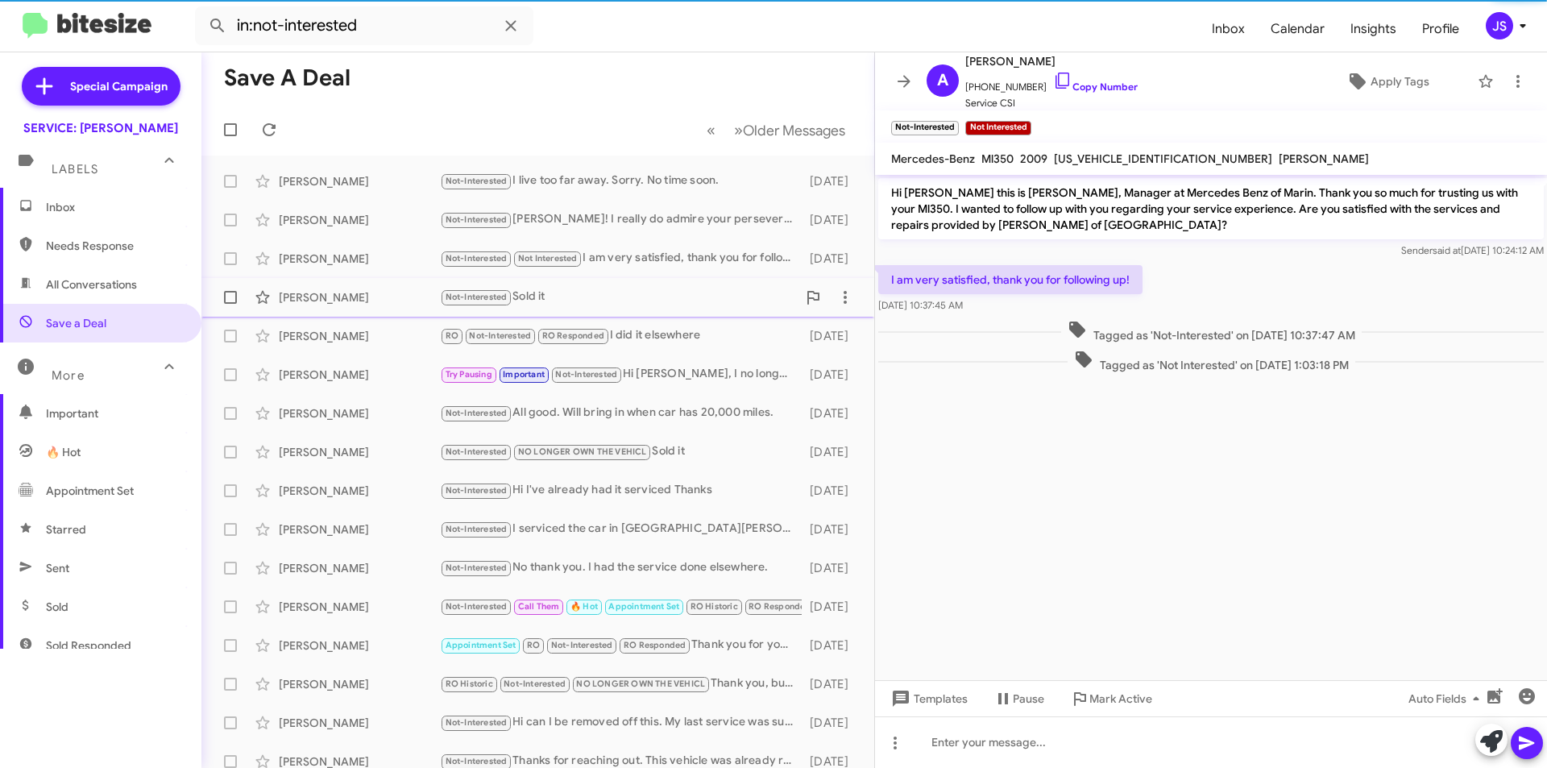
click at [323, 289] on div "[PERSON_NAME]" at bounding box center [359, 297] width 161 height 16
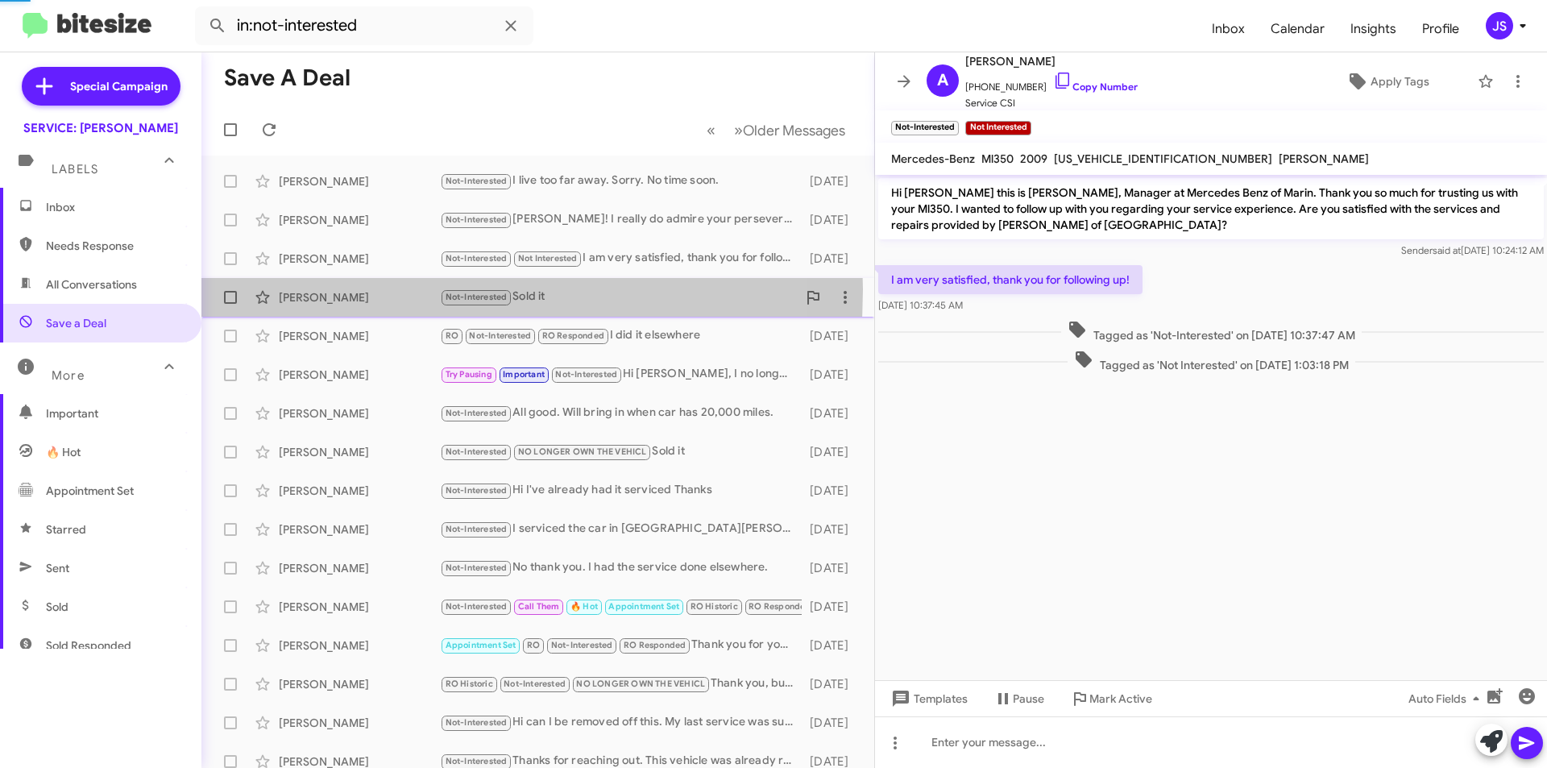
scroll to position [85, 0]
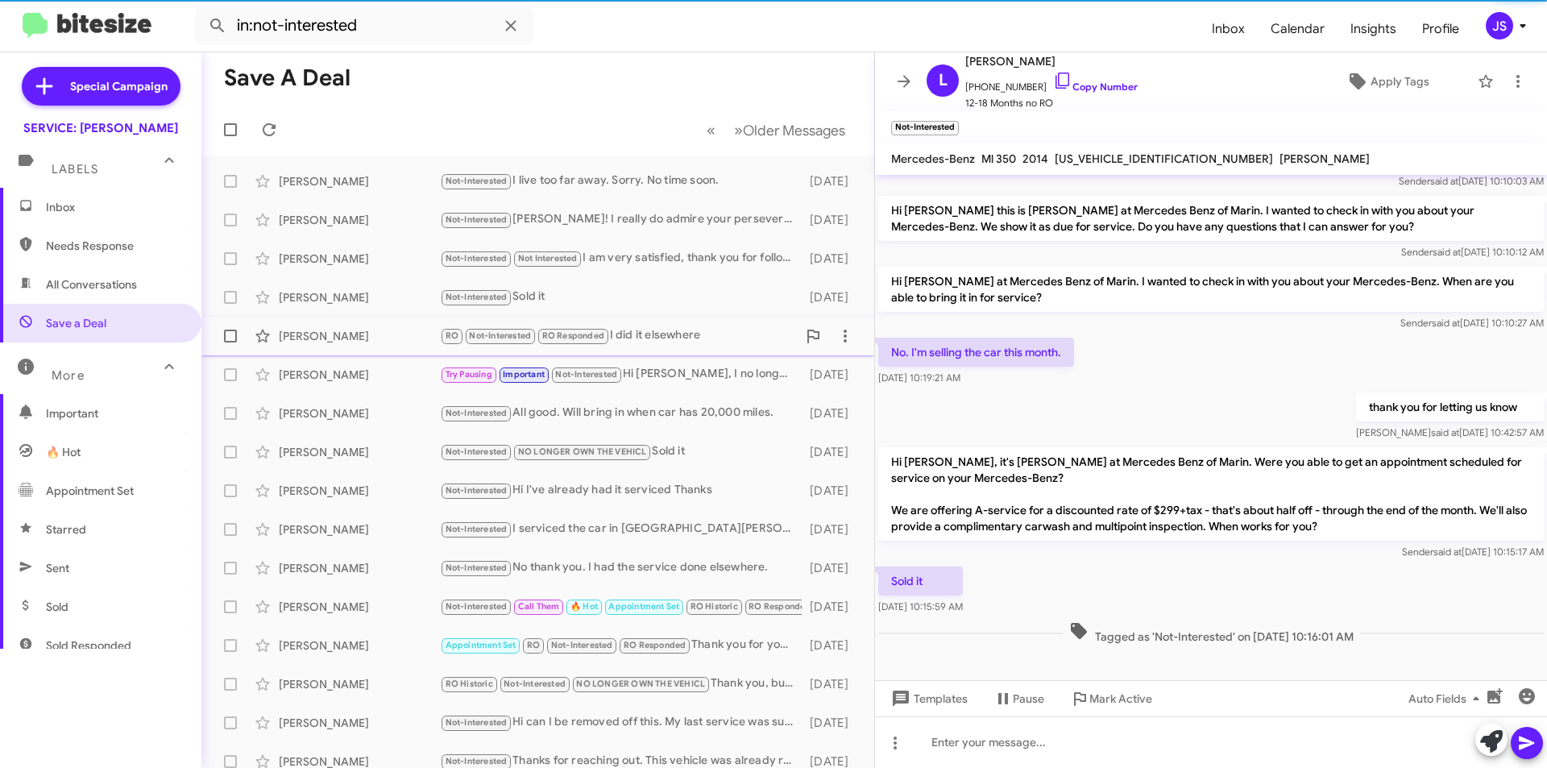
click at [332, 318] on span "[PERSON_NAME] RO Not-Interested RO Responded I did it elsewhere [DATE]" at bounding box center [537, 336] width 673 height 39
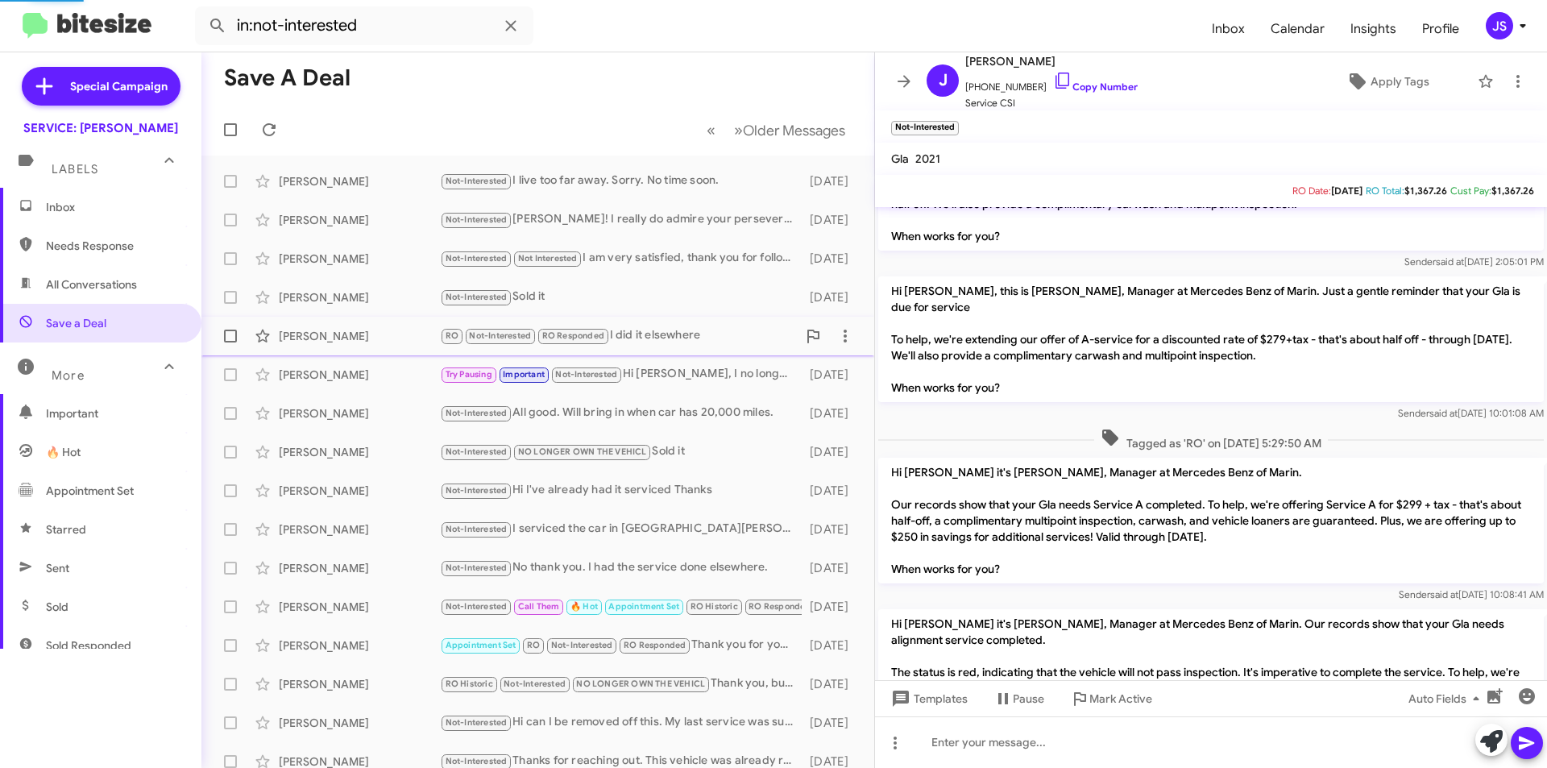
scroll to position [309, 0]
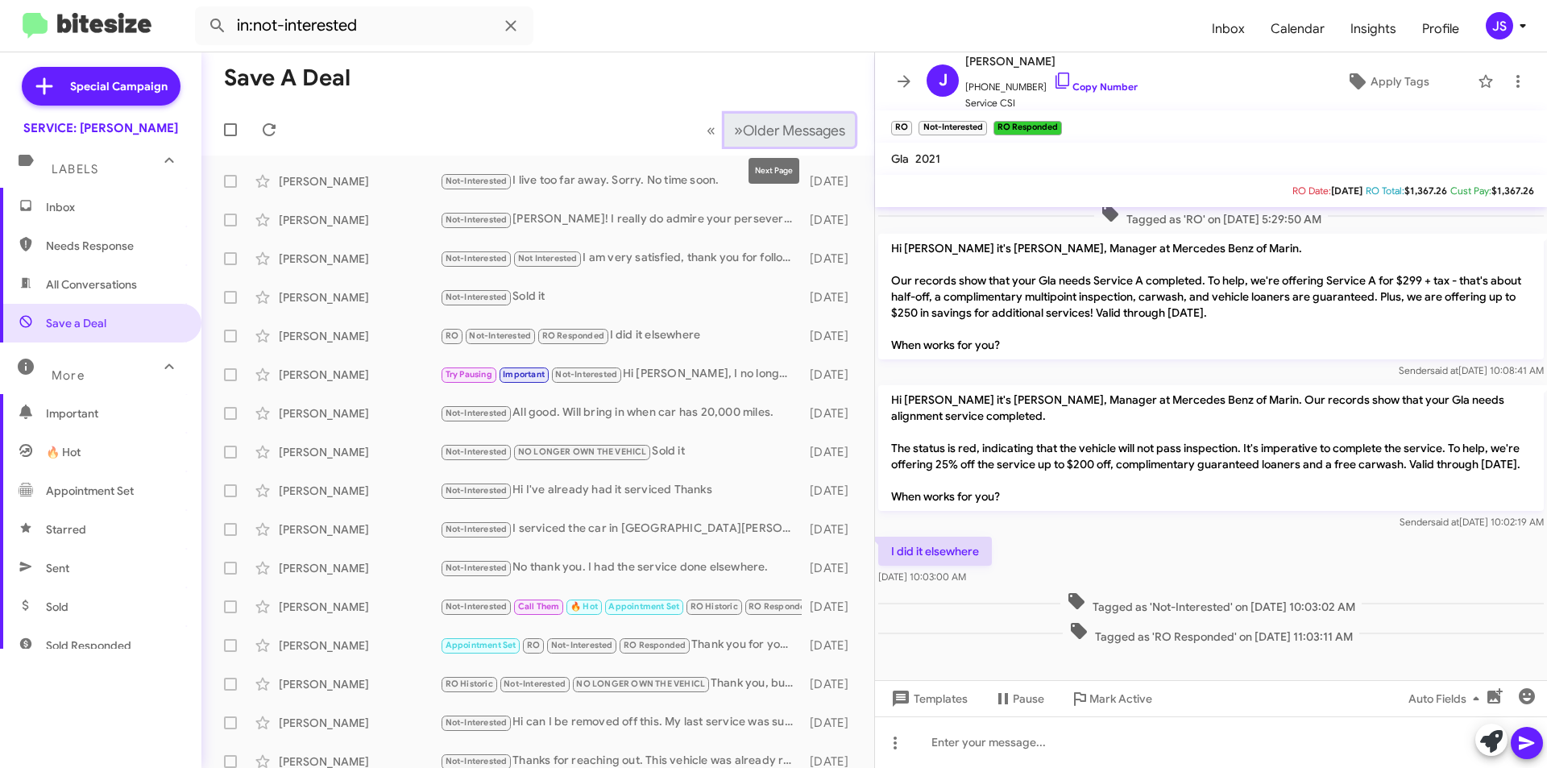
click at [743, 136] on span "Older Messages" at bounding box center [794, 131] width 102 height 18
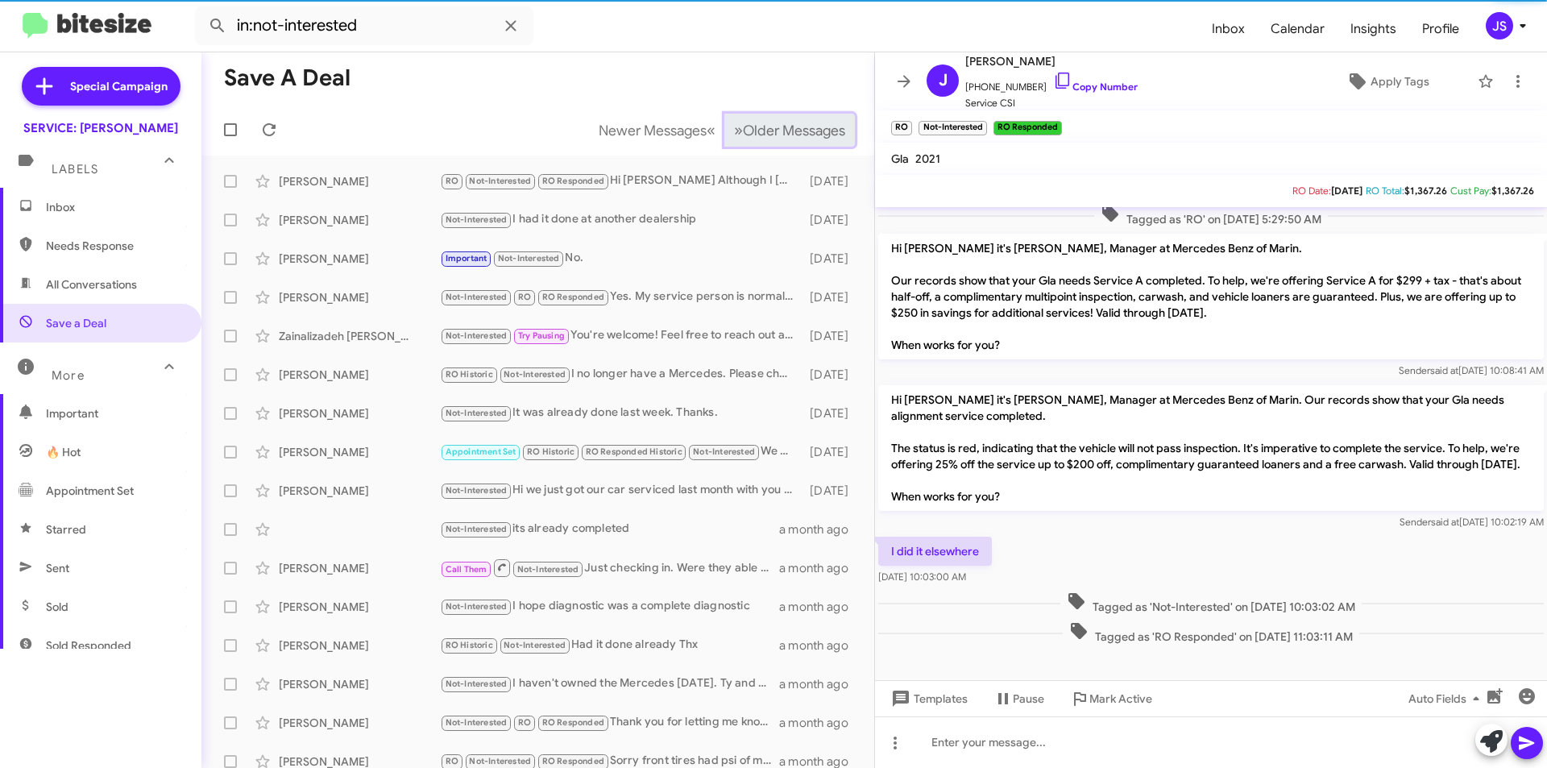
click at [743, 136] on span "Older Messages" at bounding box center [794, 131] width 102 height 18
